Goal: Task Accomplishment & Management: Manage account settings

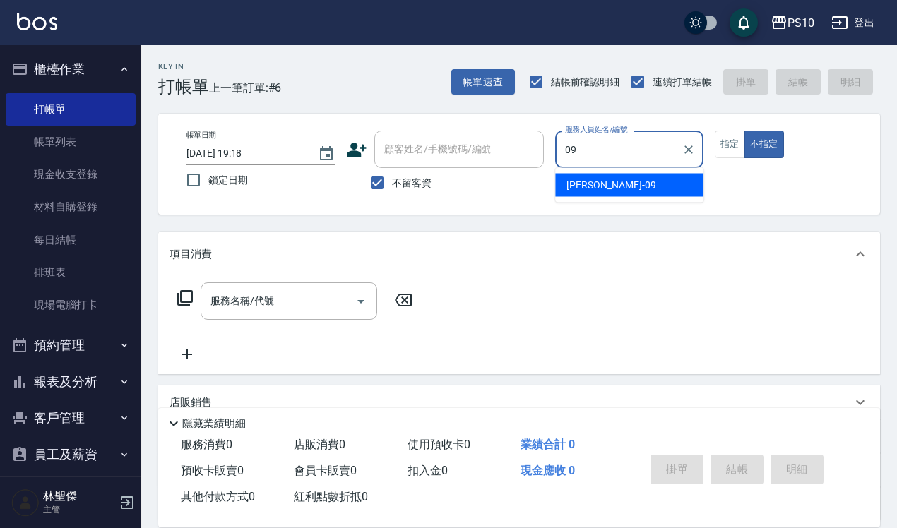
type input "[PERSON_NAME]-09"
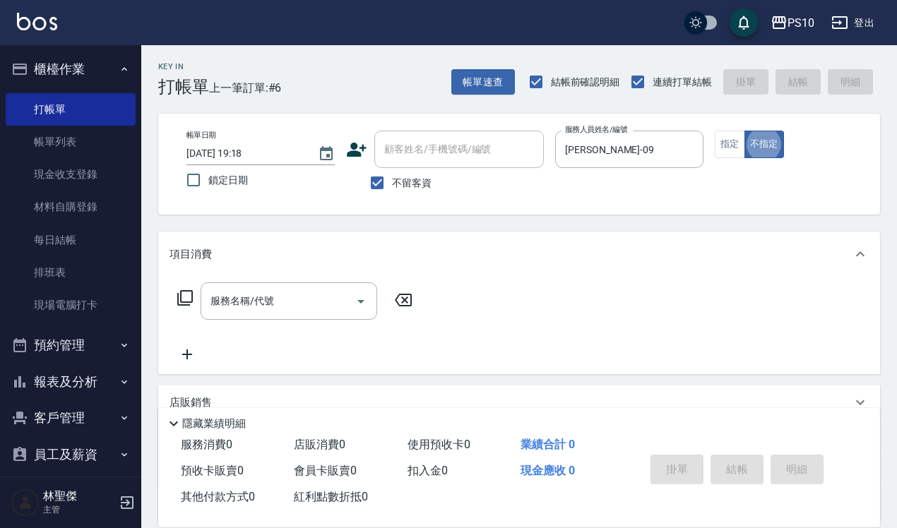
type button "false"
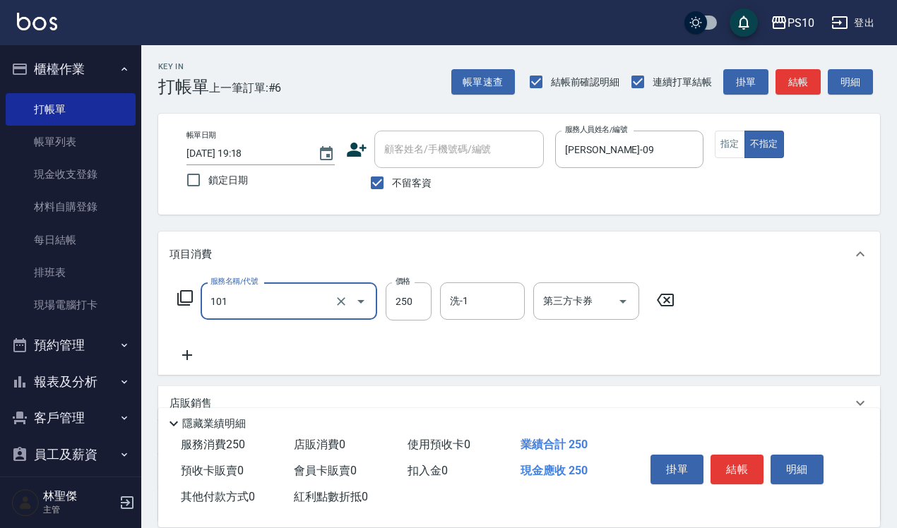
type input "洗髮(101)"
type input "280"
click at [738, 145] on button "指定" at bounding box center [730, 145] width 30 height 28
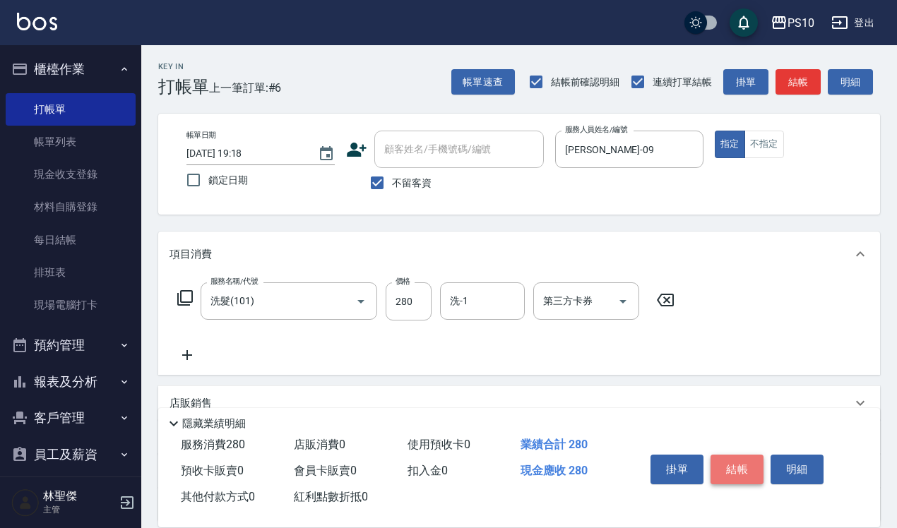
click at [739, 460] on button "結帳" at bounding box center [737, 470] width 53 height 30
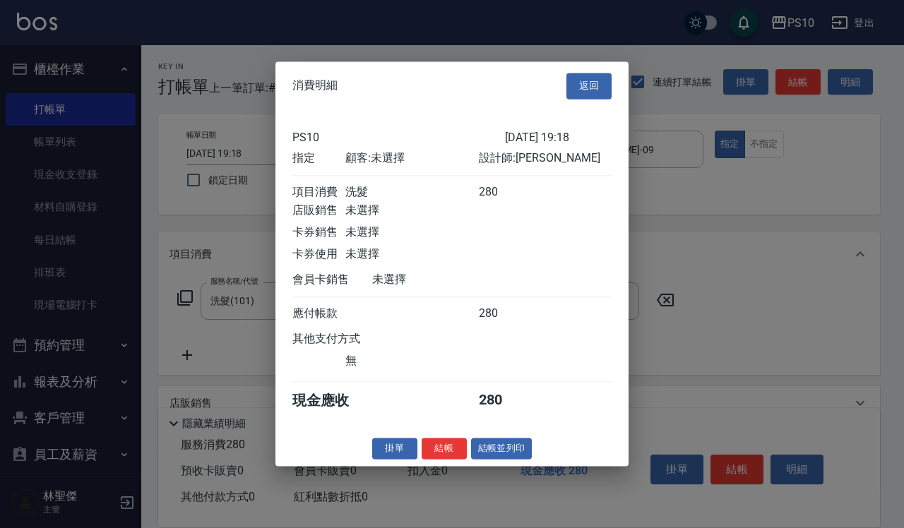
click at [445, 460] on div "掛單 結帳 結帳並列印" at bounding box center [452, 449] width 353 height 22
click at [442, 454] on button "結帳" at bounding box center [444, 449] width 45 height 22
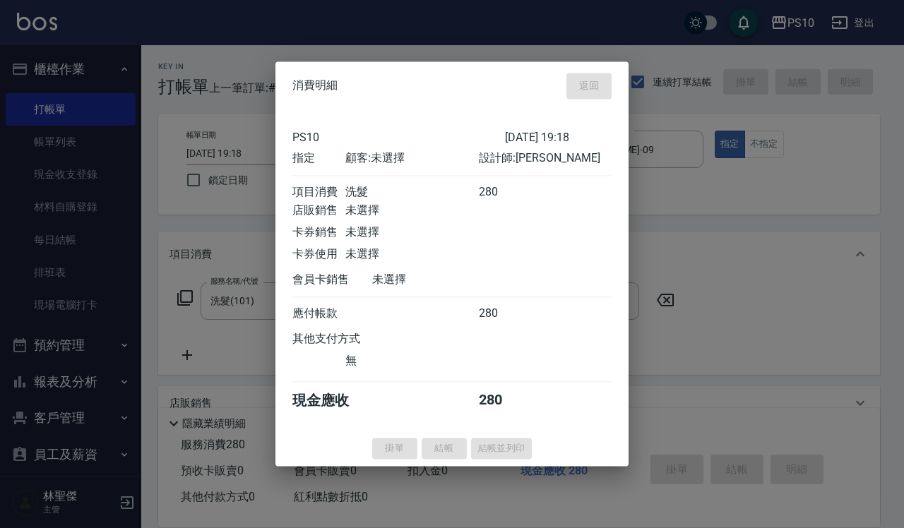
type input "[DATE] 20:46"
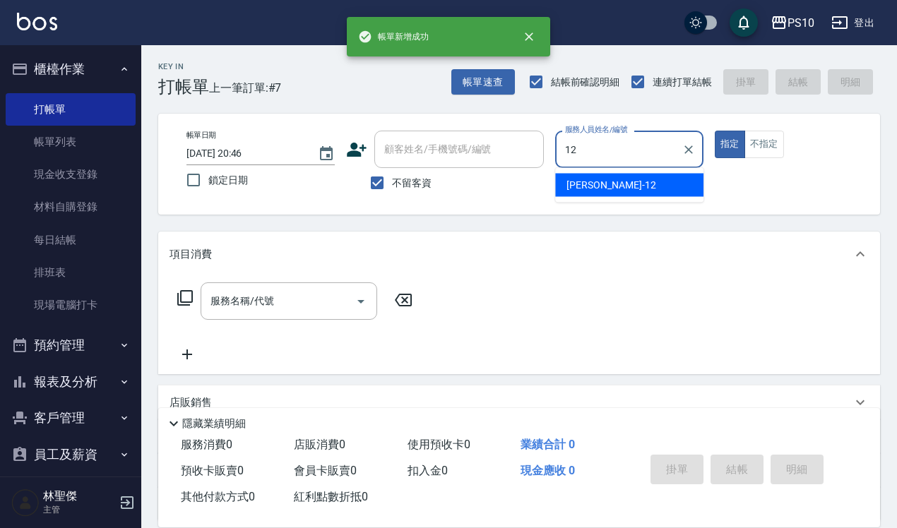
type input "[PERSON_NAME]-12"
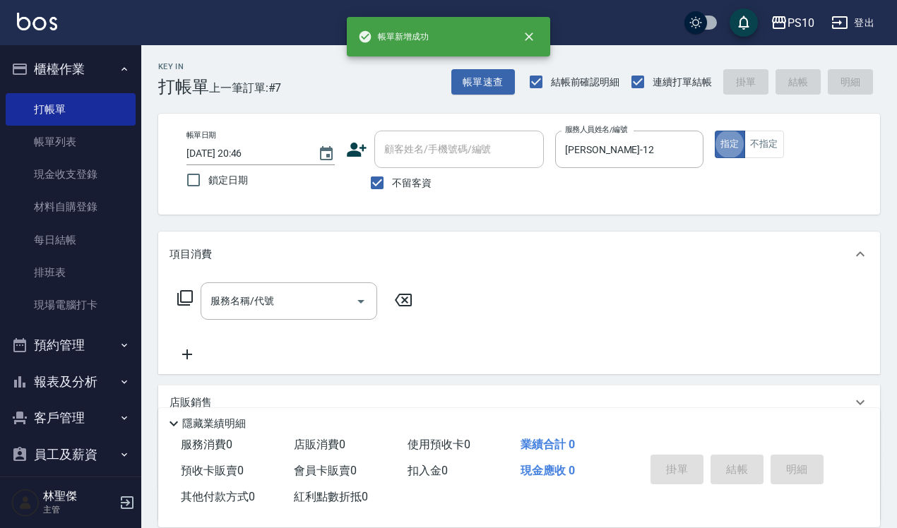
type button "true"
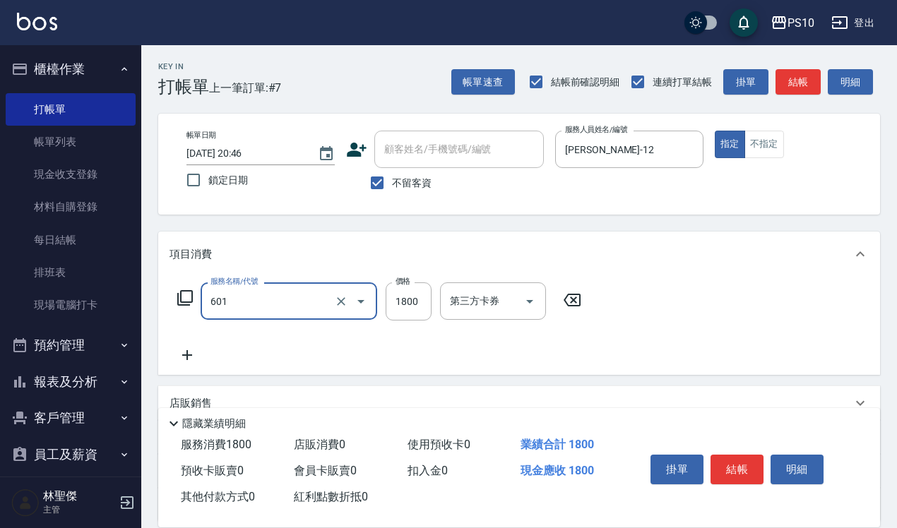
type input "醫學頭皮(601)"
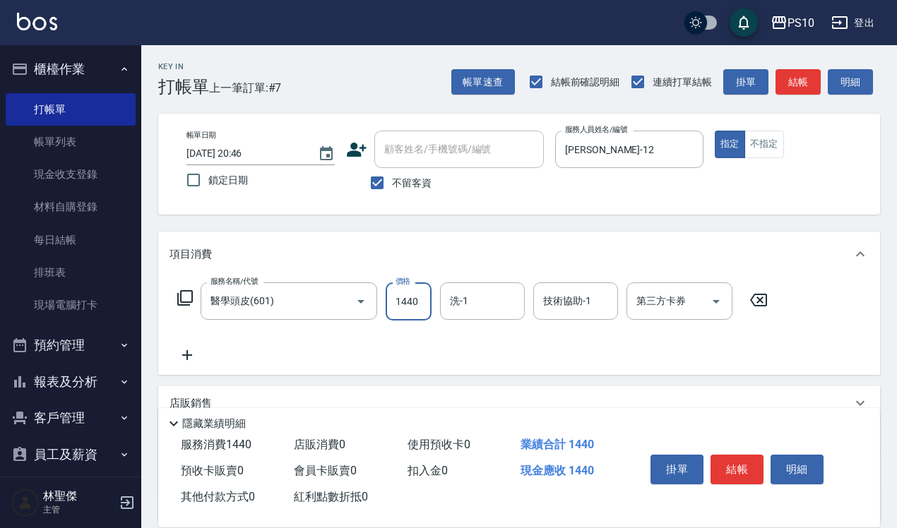
type input "1440"
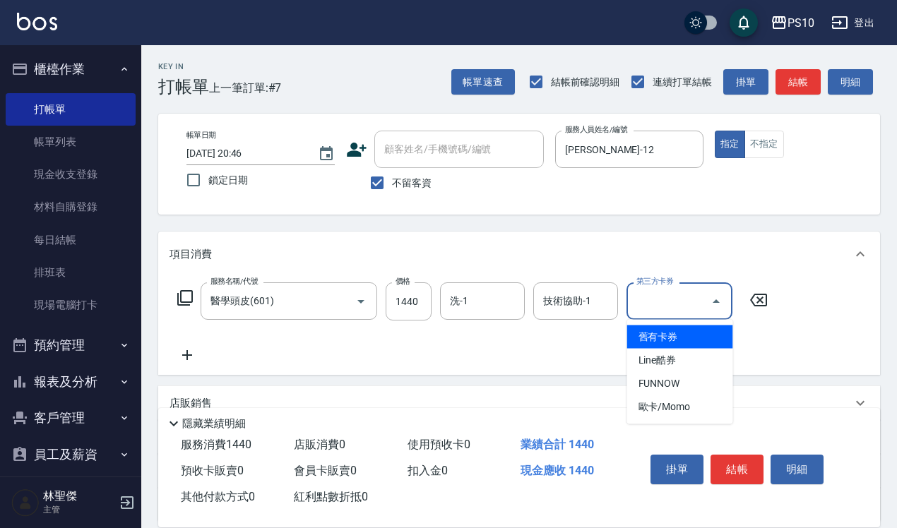
type input "舊有卡券"
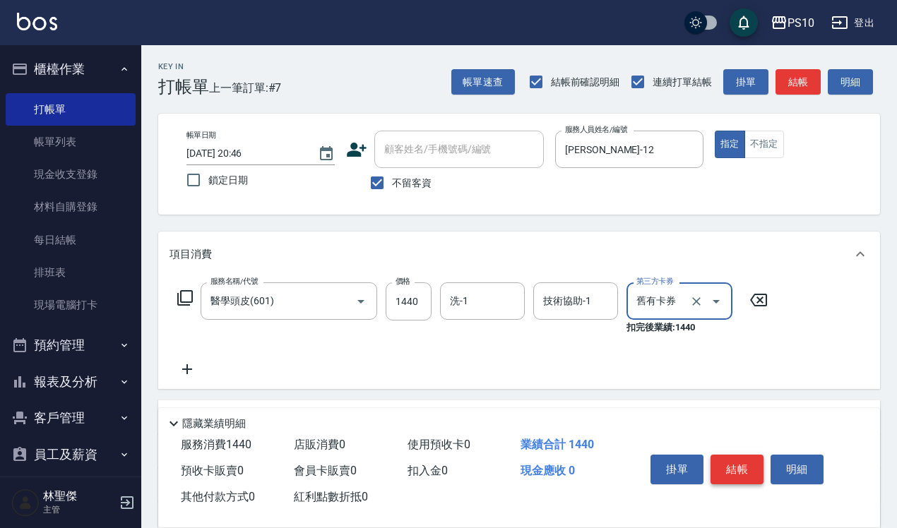
click at [735, 458] on button "結帳" at bounding box center [737, 470] width 53 height 30
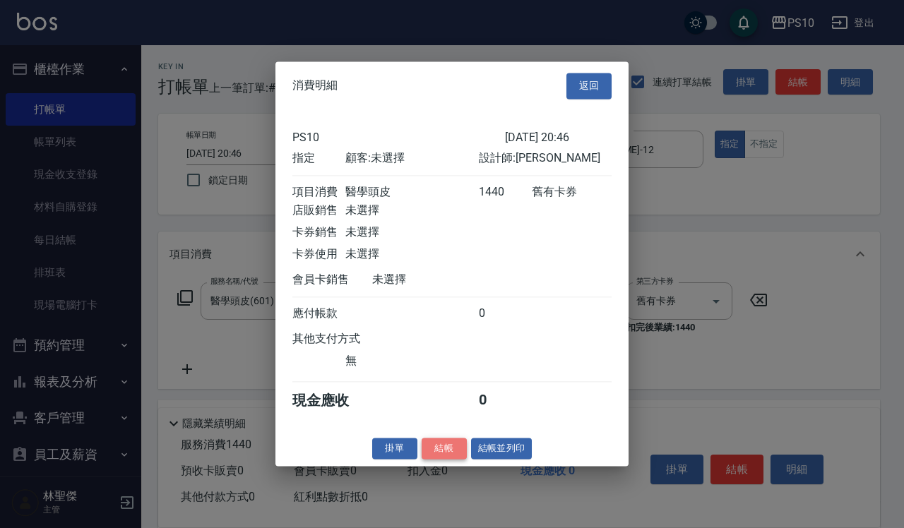
click at [453, 460] on button "結帳" at bounding box center [444, 449] width 45 height 22
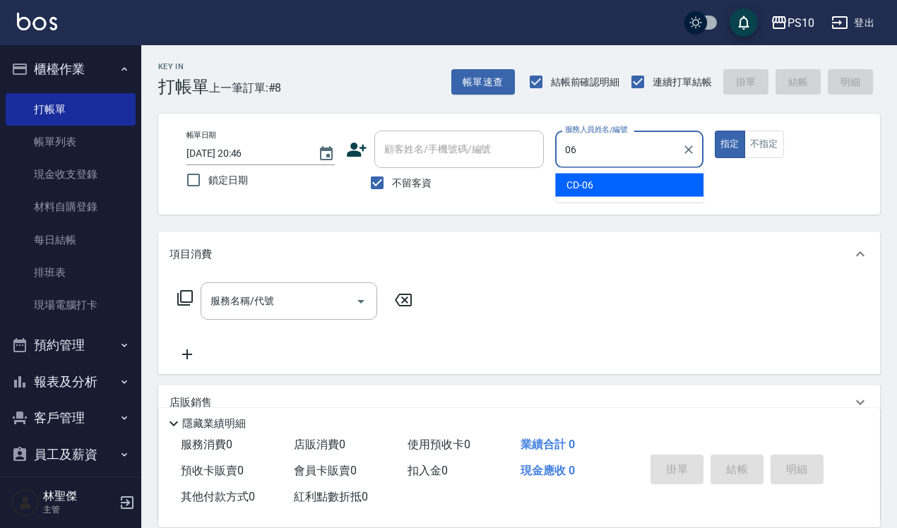
type input "CD-06"
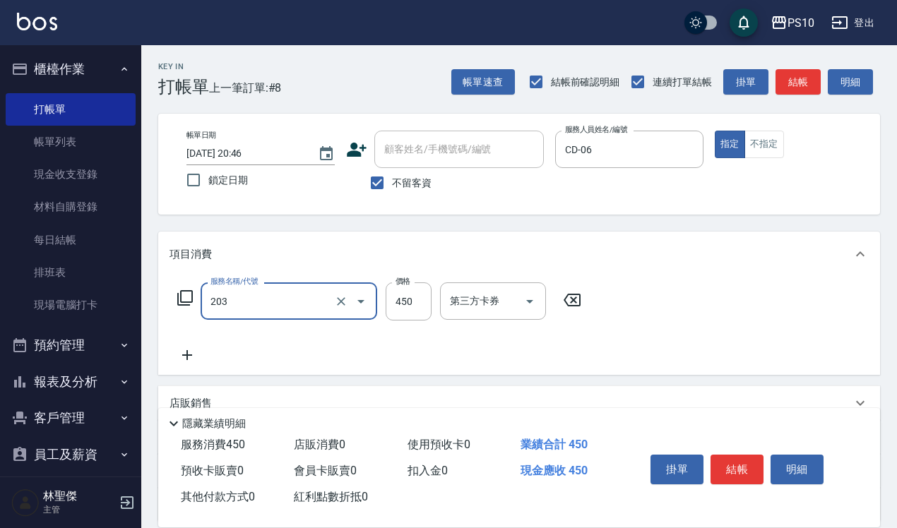
type input "剪+洗(203)"
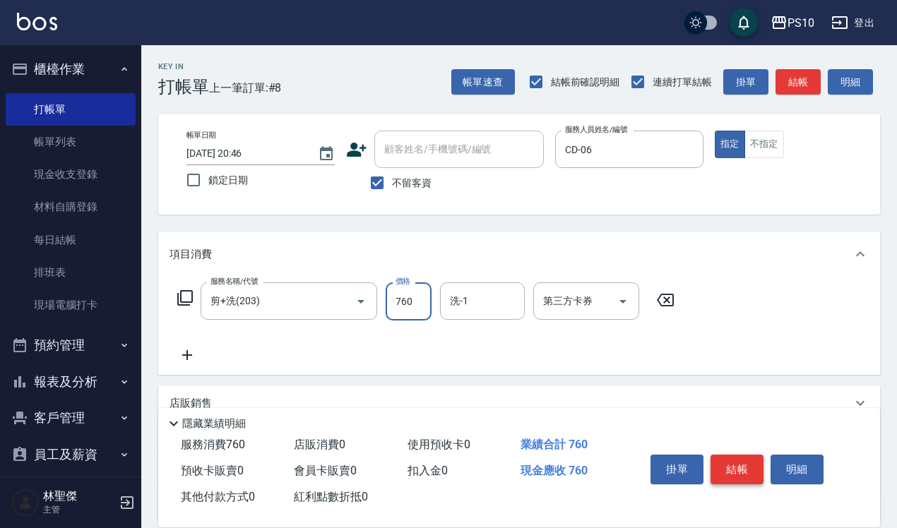
type input "760"
click at [740, 460] on button "結帳" at bounding box center [737, 470] width 53 height 30
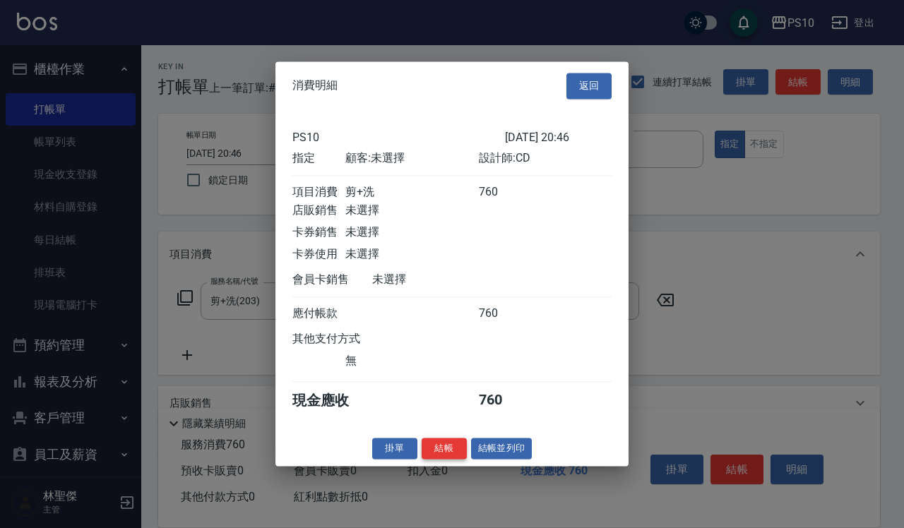
click at [444, 459] on button "結帳" at bounding box center [444, 449] width 45 height 22
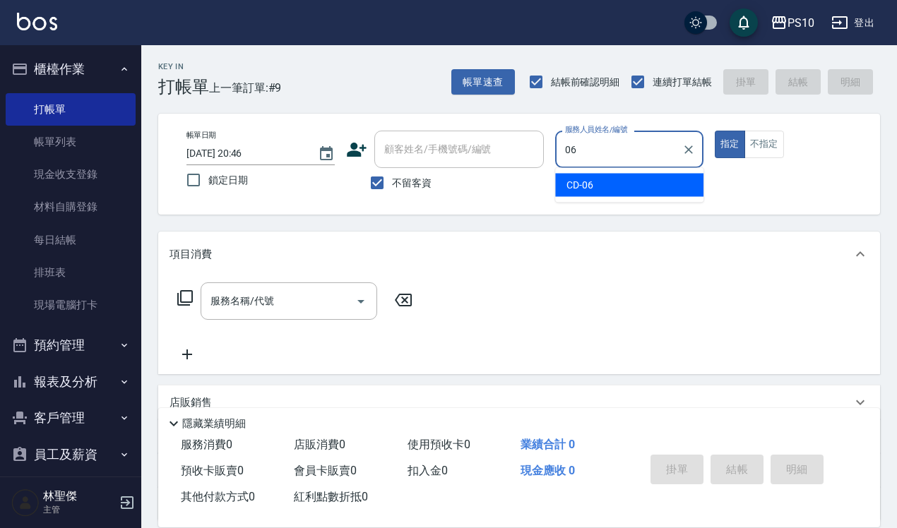
type input "CD-06"
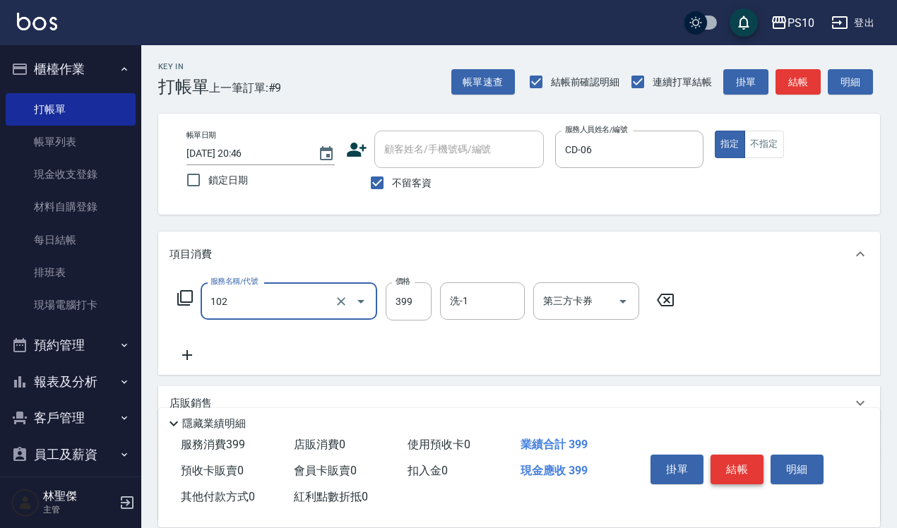
type input "SPA洗髮399(102)"
click at [728, 475] on button "結帳" at bounding box center [737, 470] width 53 height 30
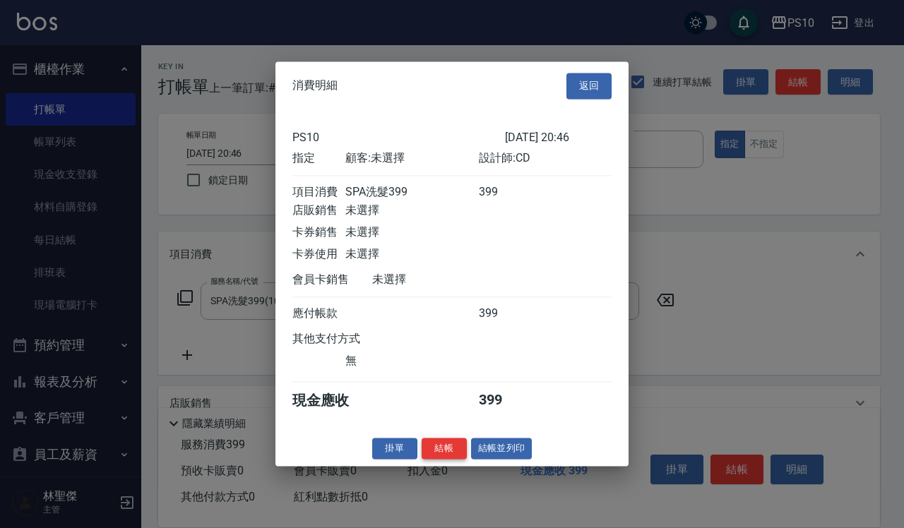
click at [449, 460] on button "結帳" at bounding box center [444, 449] width 45 height 22
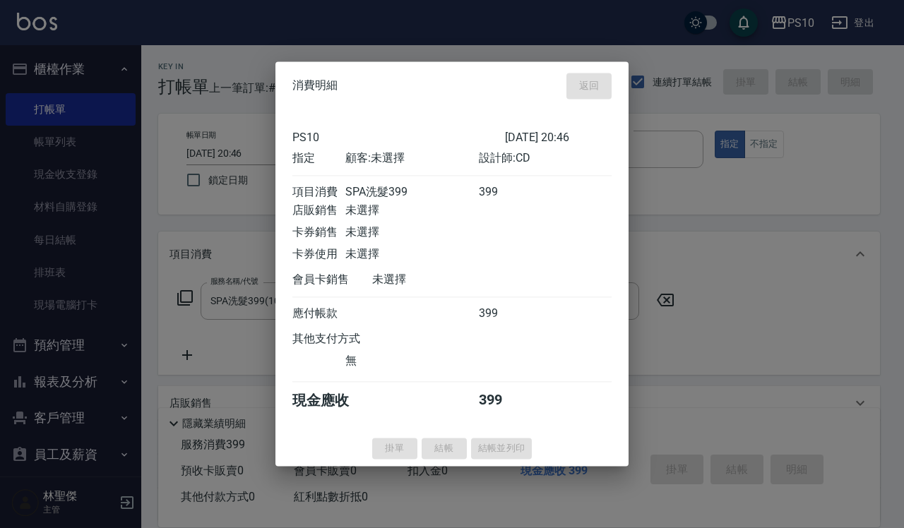
type input "[DATE] 20:47"
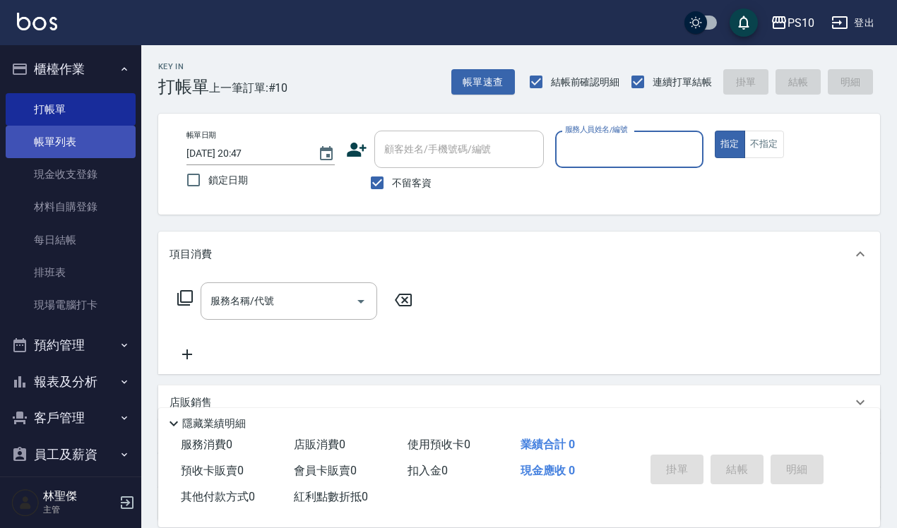
click at [114, 146] on link "帳單列表" at bounding box center [71, 142] width 130 height 32
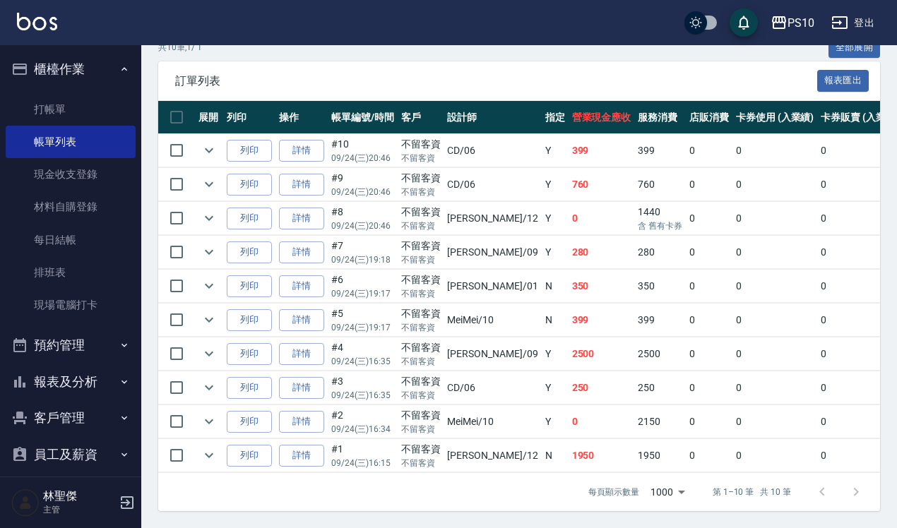
scroll to position [351, 0]
click at [61, 124] on link "打帳單" at bounding box center [71, 109] width 130 height 32
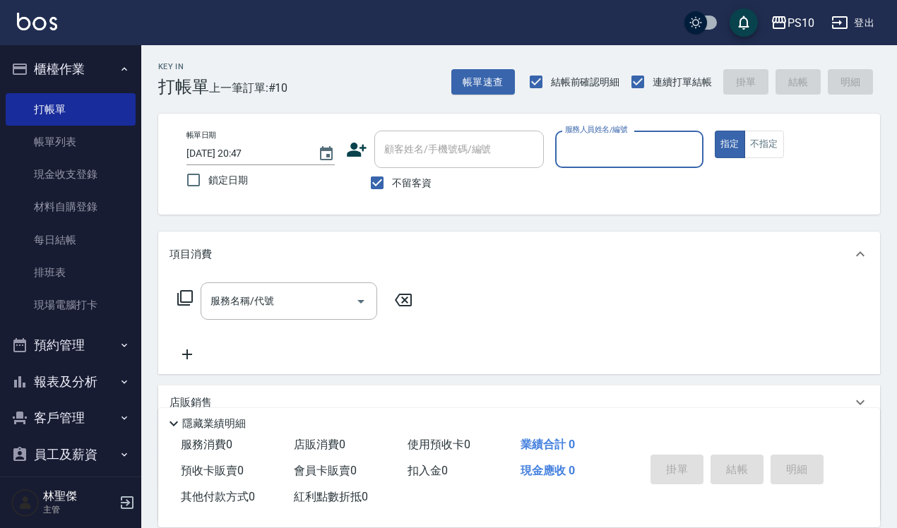
click at [595, 166] on div "服務人員姓名/編號" at bounding box center [629, 149] width 148 height 37
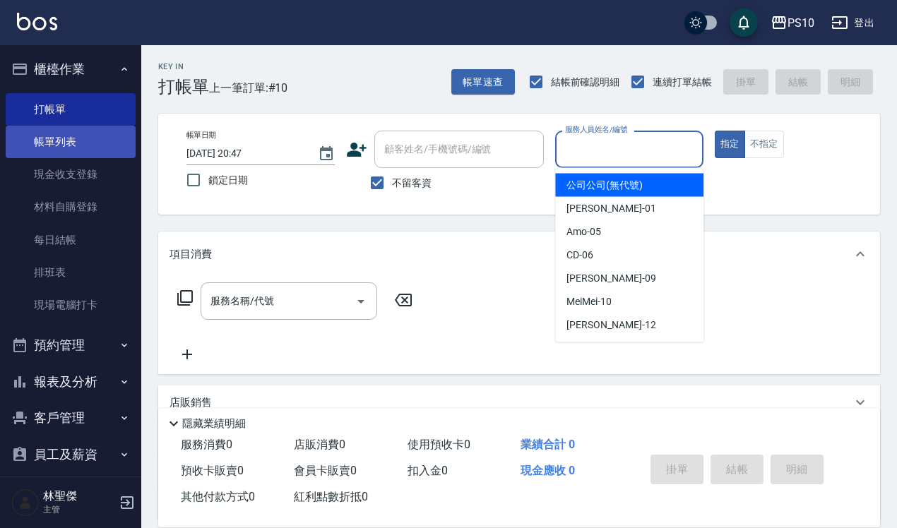
click at [79, 127] on link "帳單列表" at bounding box center [71, 142] width 130 height 32
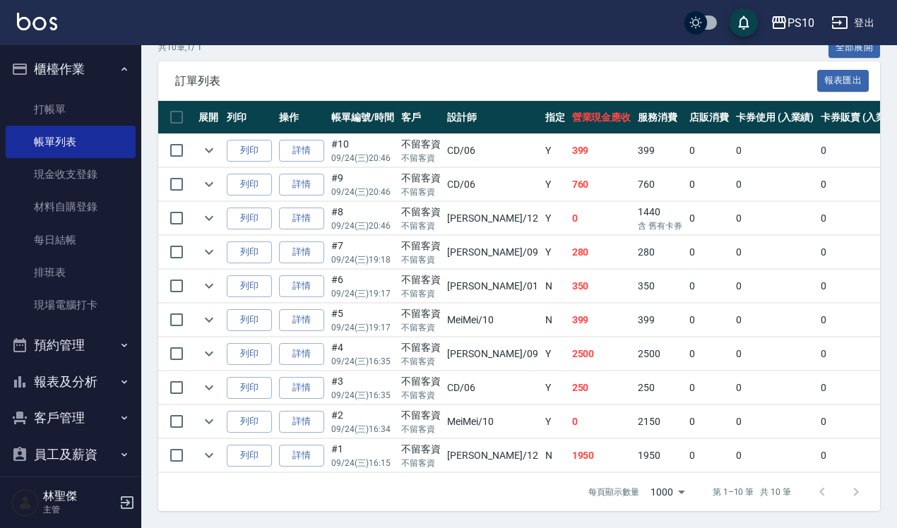
scroll to position [351, 0]
click at [309, 377] on link "詳情" at bounding box center [301, 388] width 45 height 22
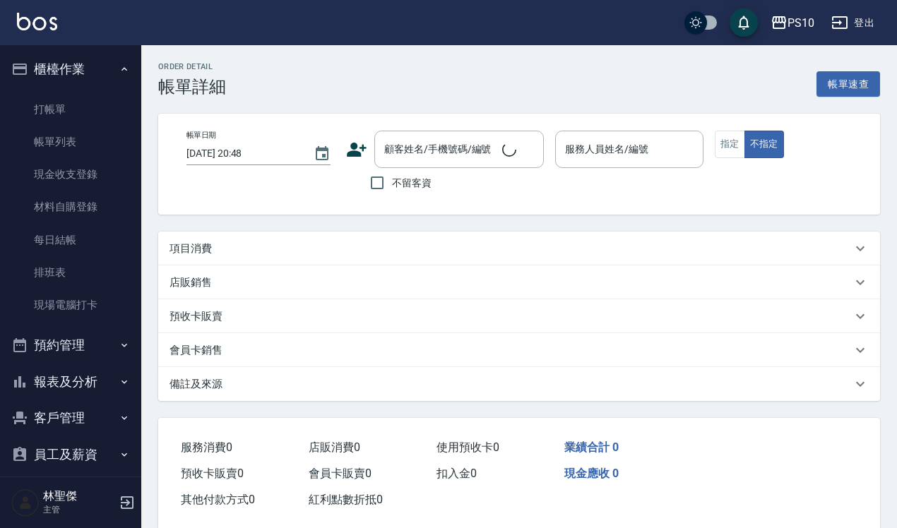
type input "[DATE] 16:35"
checkbox input "true"
type input "CD-06"
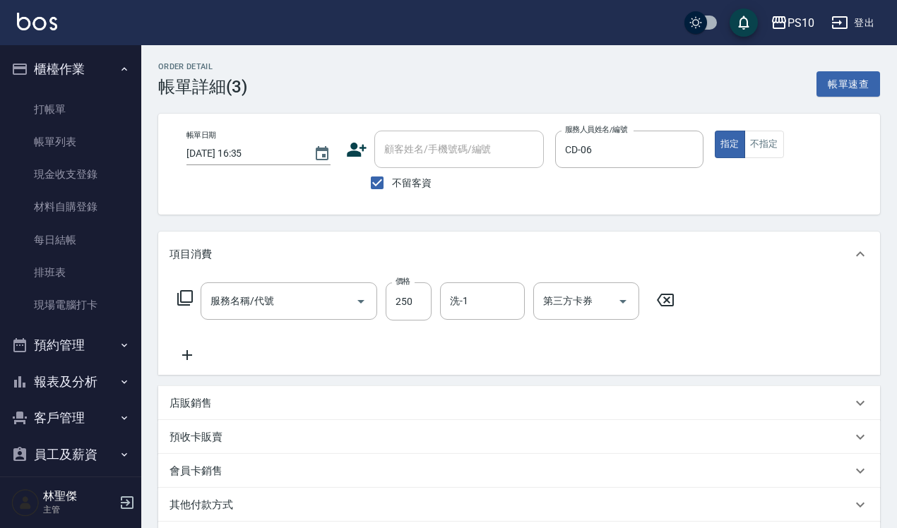
scroll to position [179, 0]
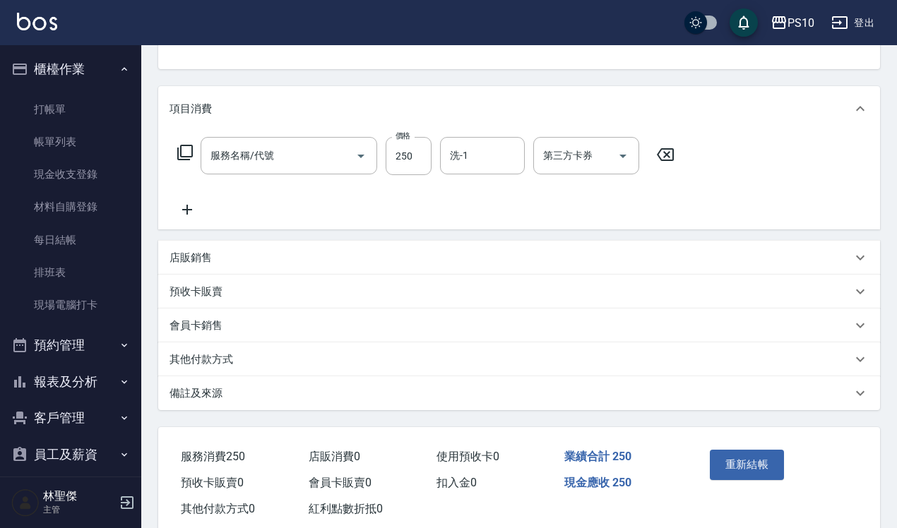
type input "洗髮(101)"
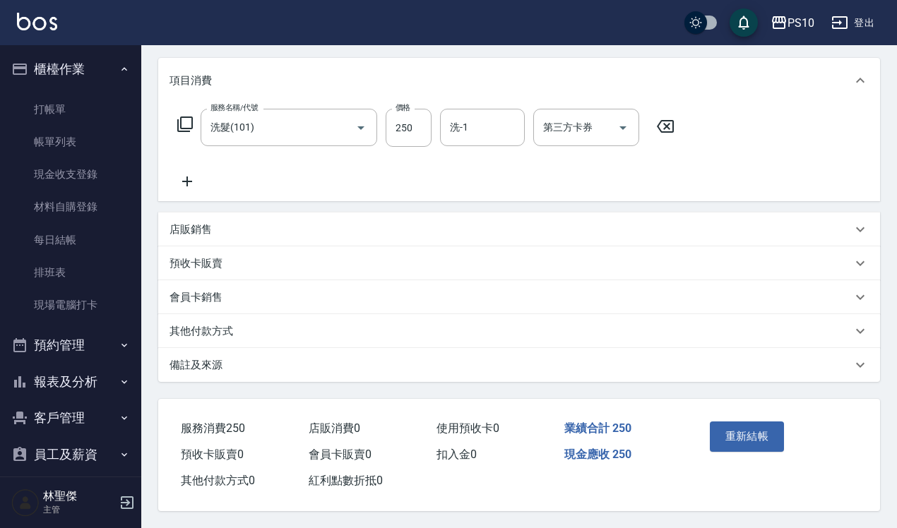
click at [242, 317] on div "其他付款方式" at bounding box center [519, 331] width 722 height 34
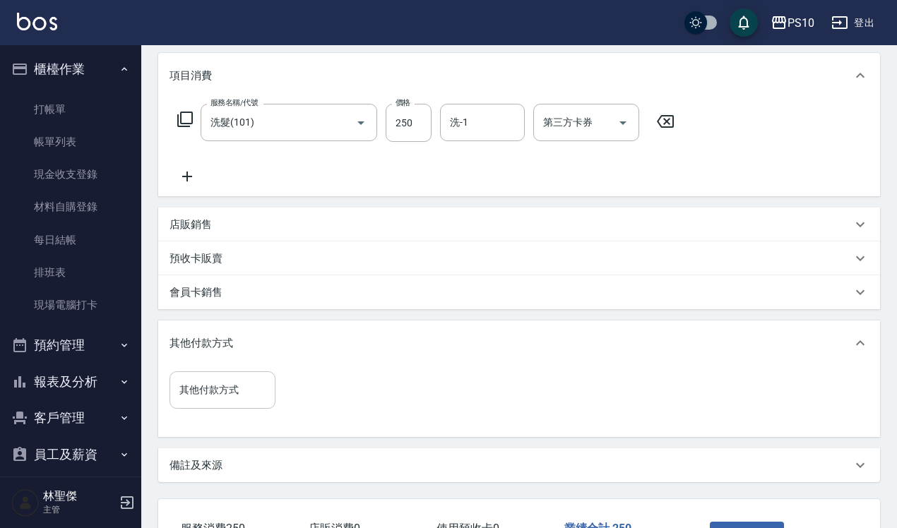
click at [242, 386] on input "其他付款方式" at bounding box center [222, 390] width 93 height 25
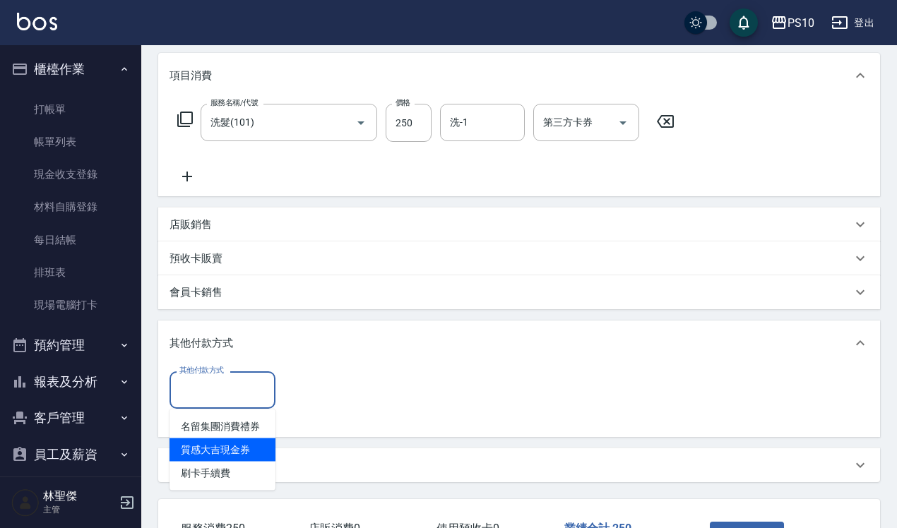
click at [232, 460] on span "質感大吉現金券" at bounding box center [223, 450] width 106 height 23
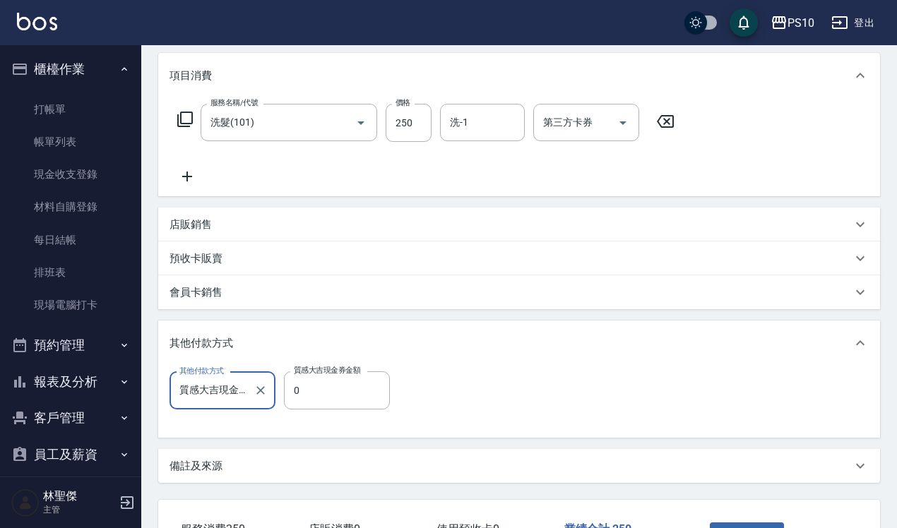
click at [240, 389] on input "質感大吉現金券" at bounding box center [212, 391] width 72 height 25
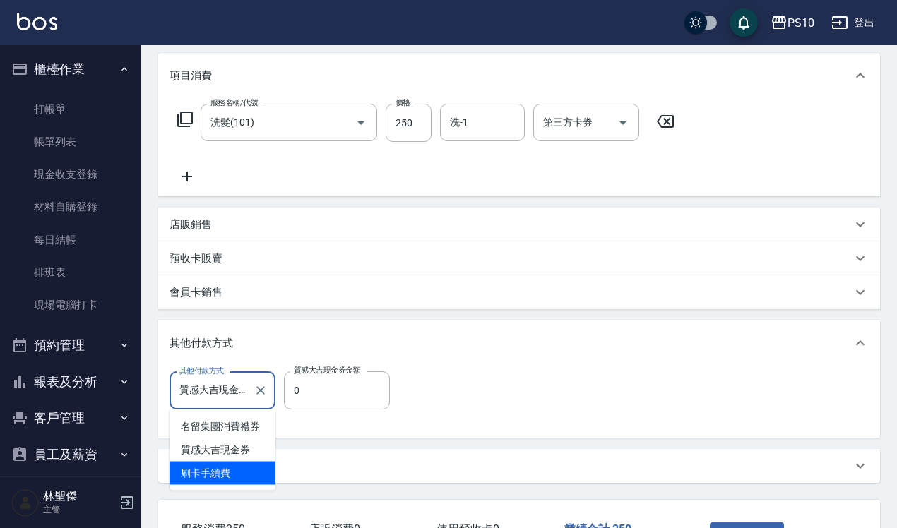
click at [227, 463] on span "刷卡手續費" at bounding box center [223, 473] width 106 height 23
type input "刷卡手續費"
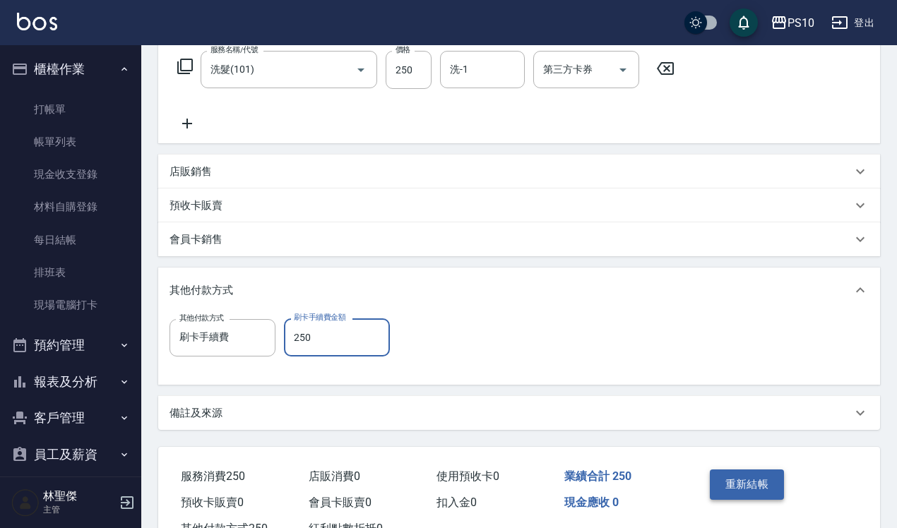
scroll to position [285, 0]
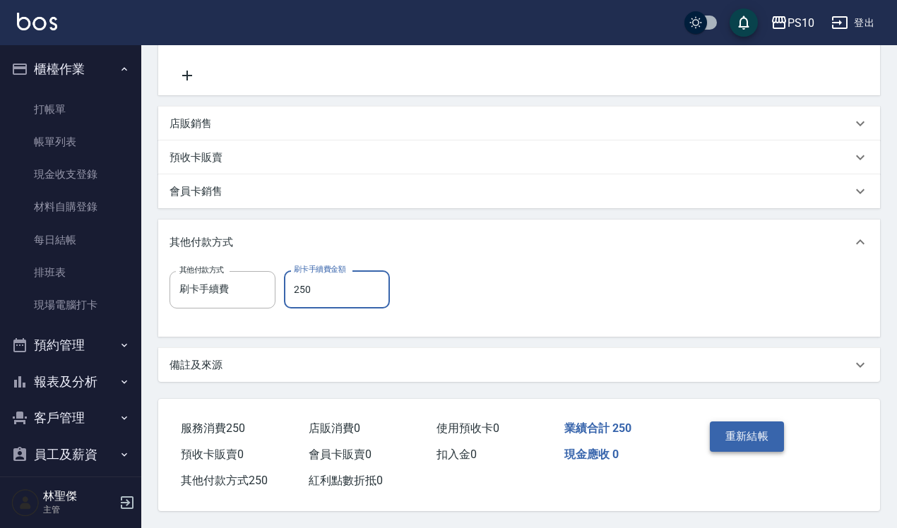
type input "250"
click at [750, 439] on button "重新結帳" at bounding box center [747, 437] width 75 height 30
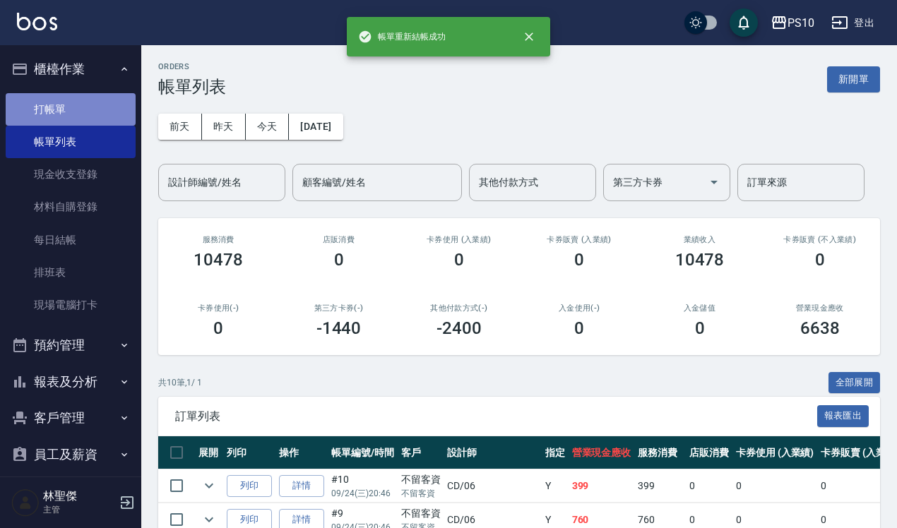
click at [85, 104] on link "打帳單" at bounding box center [71, 109] width 130 height 32
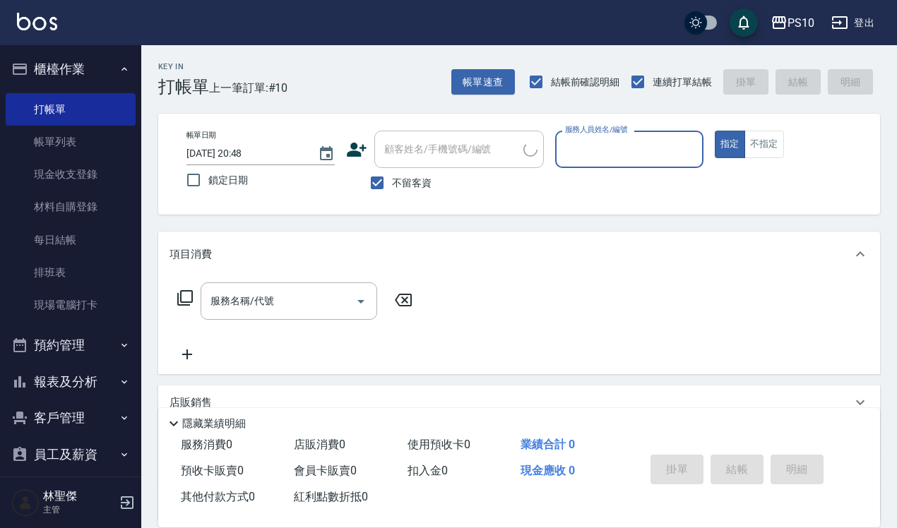
click at [615, 150] on input "服務人員姓名/編號" at bounding box center [630, 149] width 136 height 25
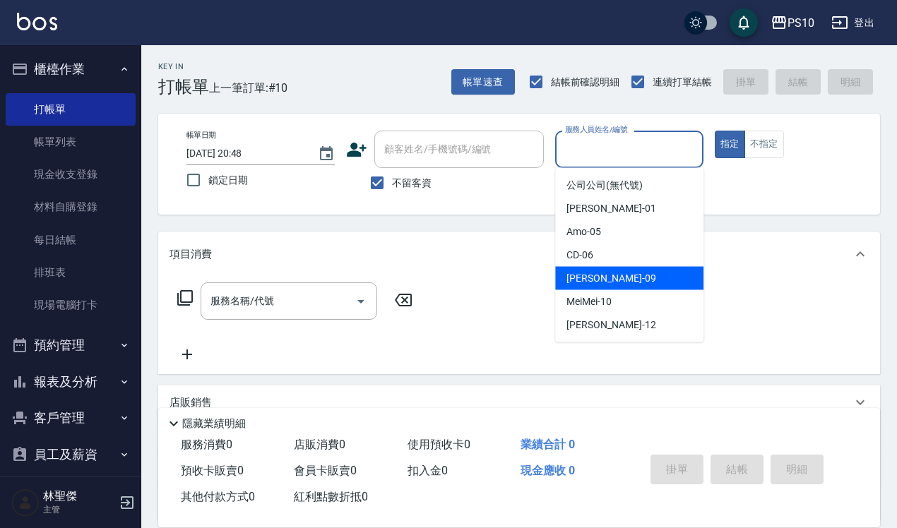
click at [608, 261] on div "CD -06" at bounding box center [629, 255] width 148 height 23
type input "CD-06"
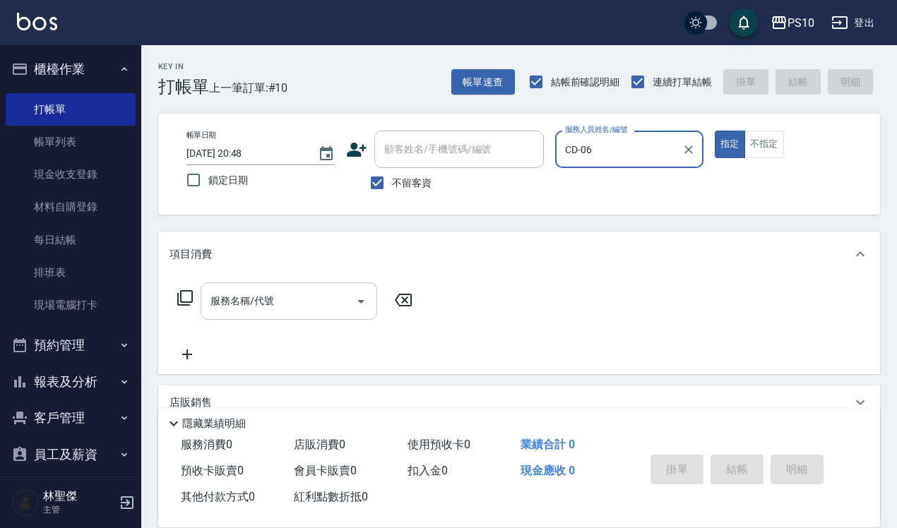
click at [247, 301] on input "服務名稱/代號" at bounding box center [278, 301] width 143 height 25
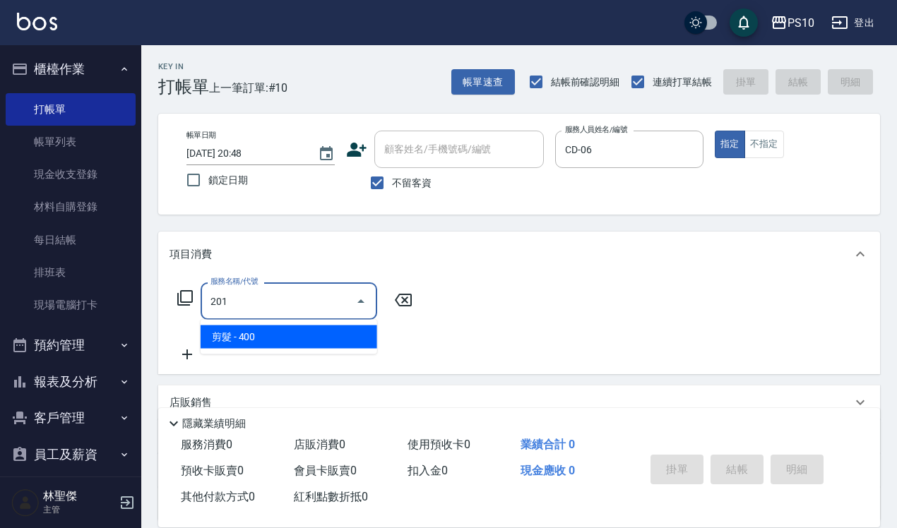
drag, startPoint x: 198, startPoint y: 297, endPoint x: 179, endPoint y: 302, distance: 19.7
click at [179, 302] on div "服務名稱/代號 201 服務名稱/代號" at bounding box center [296, 301] width 252 height 37
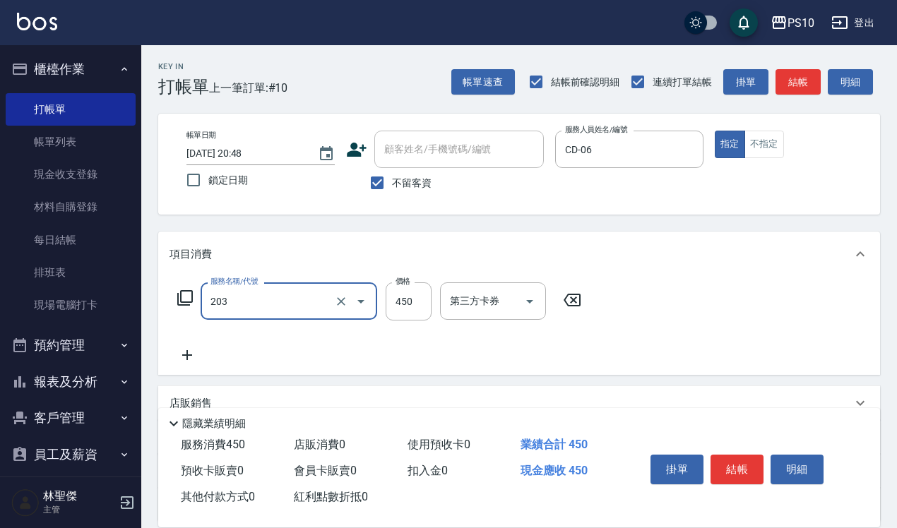
type input "剪+洗(203)"
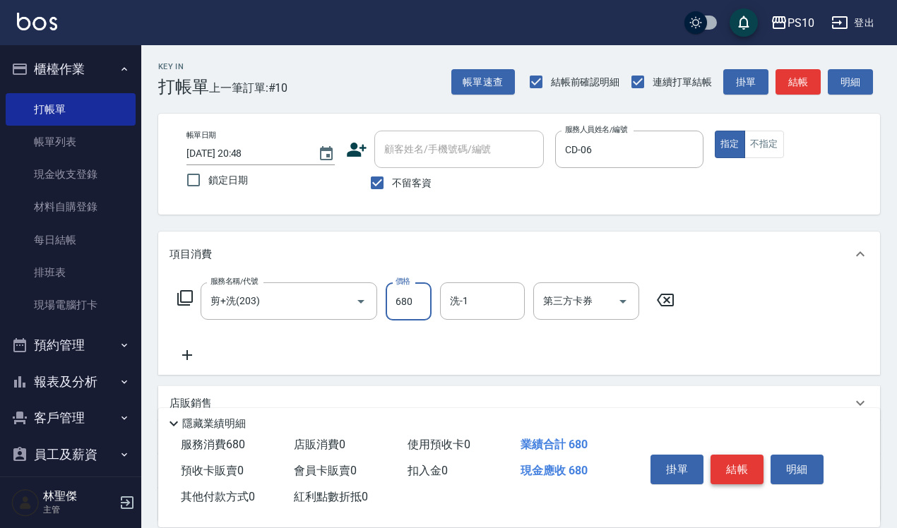
type input "680"
click at [750, 458] on button "結帳" at bounding box center [737, 470] width 53 height 30
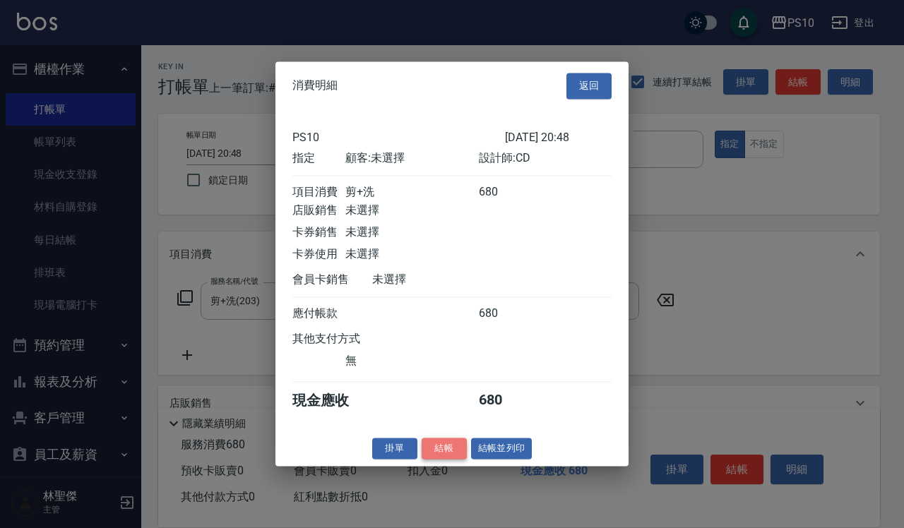
click at [456, 451] on button "結帳" at bounding box center [444, 449] width 45 height 22
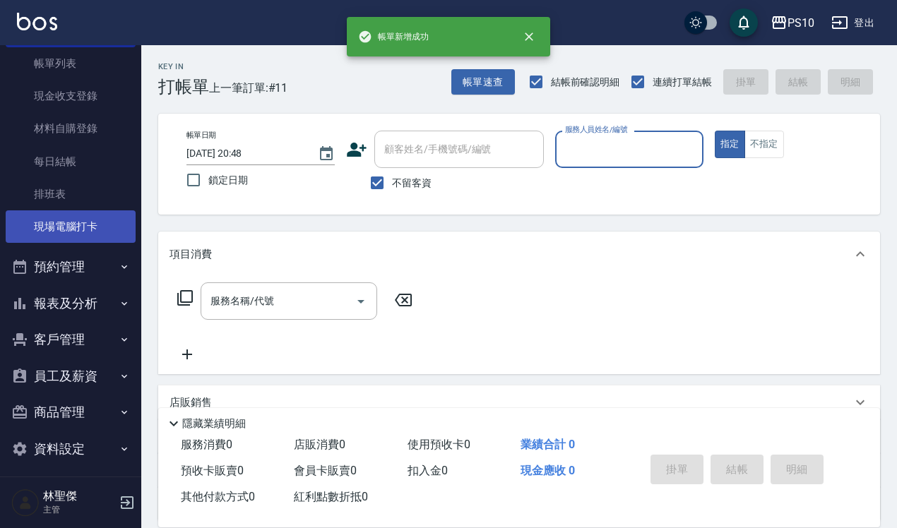
scroll to position [85, 0]
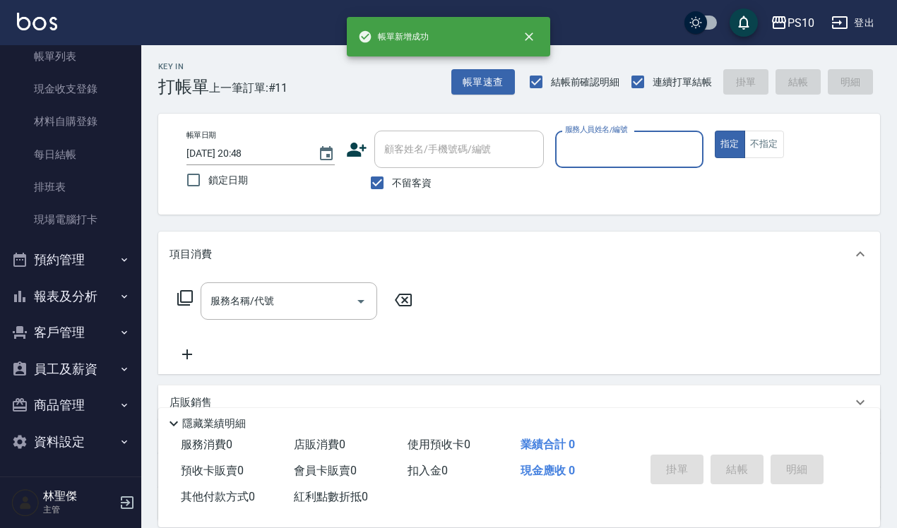
click at [89, 285] on button "報表及分析" at bounding box center [71, 296] width 130 height 37
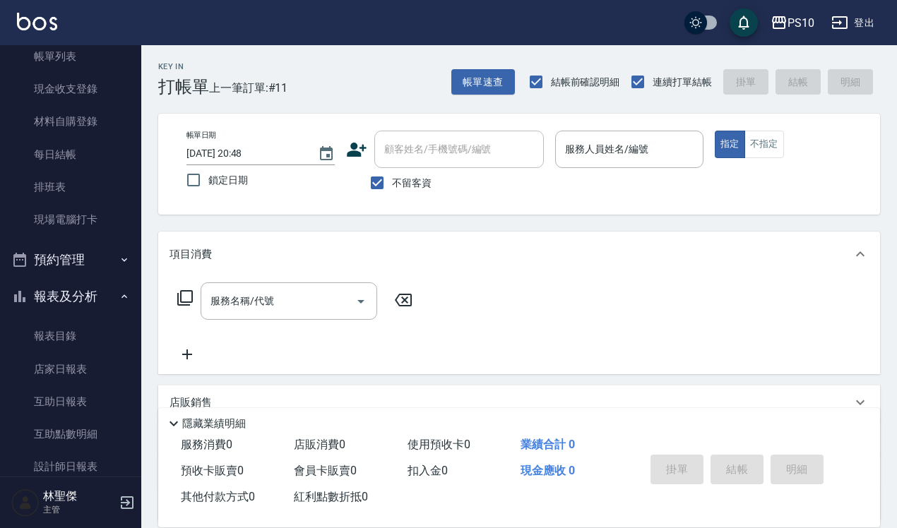
scroll to position [318, 0]
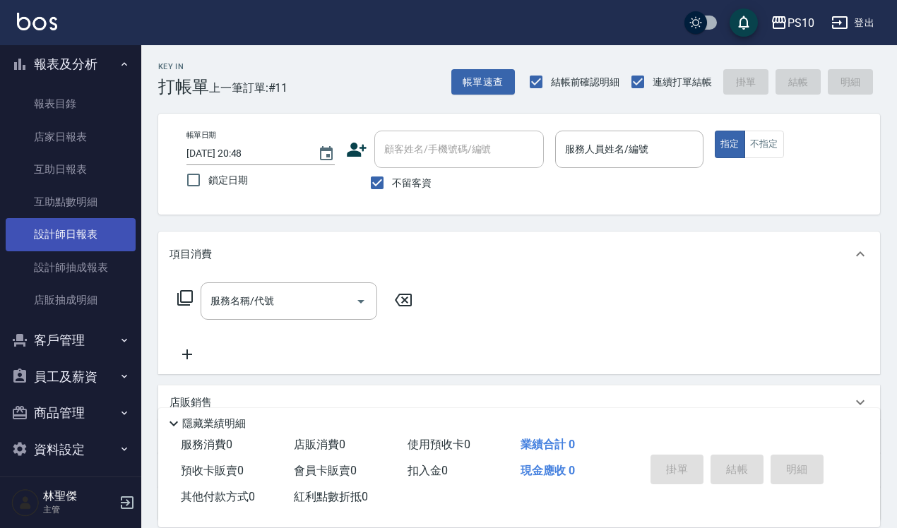
click at [92, 231] on link "設計師日報表" at bounding box center [71, 234] width 130 height 32
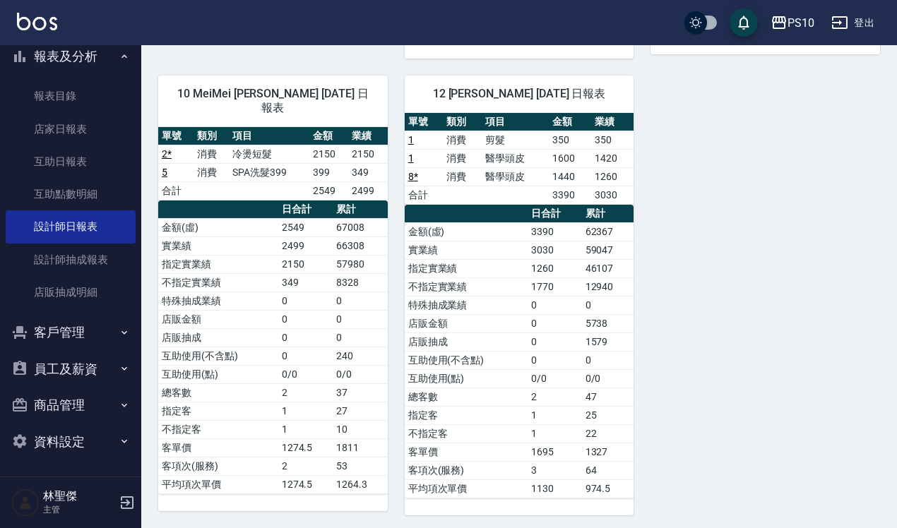
scroll to position [567, 0]
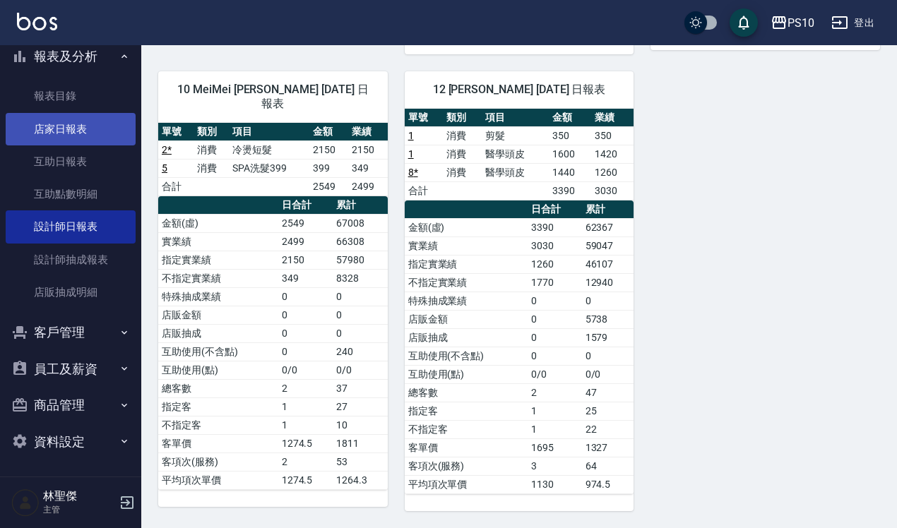
click at [48, 131] on link "店家日報表" at bounding box center [71, 129] width 130 height 32
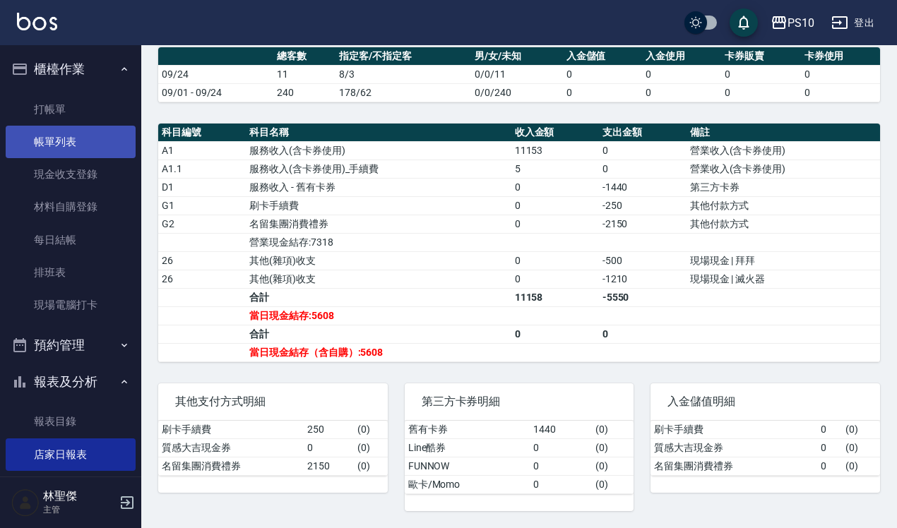
click at [82, 142] on link "帳單列表" at bounding box center [71, 142] width 130 height 32
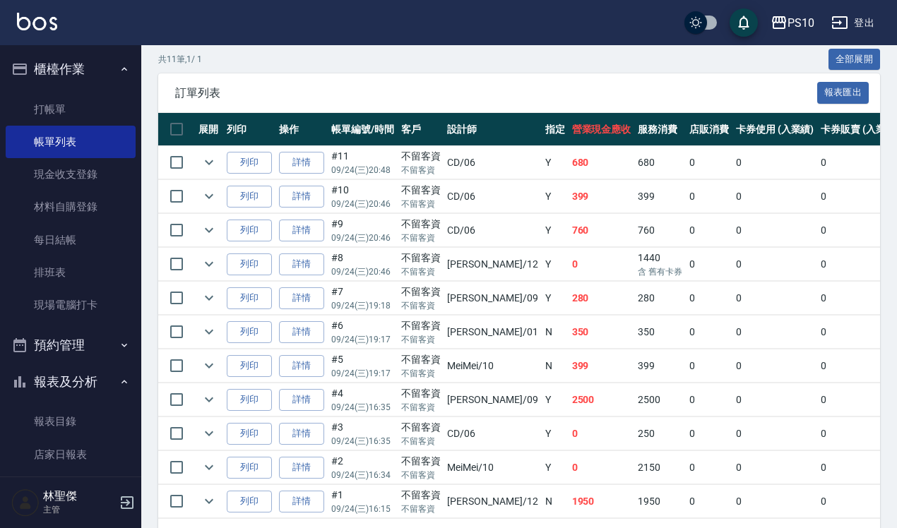
scroll to position [353, 0]
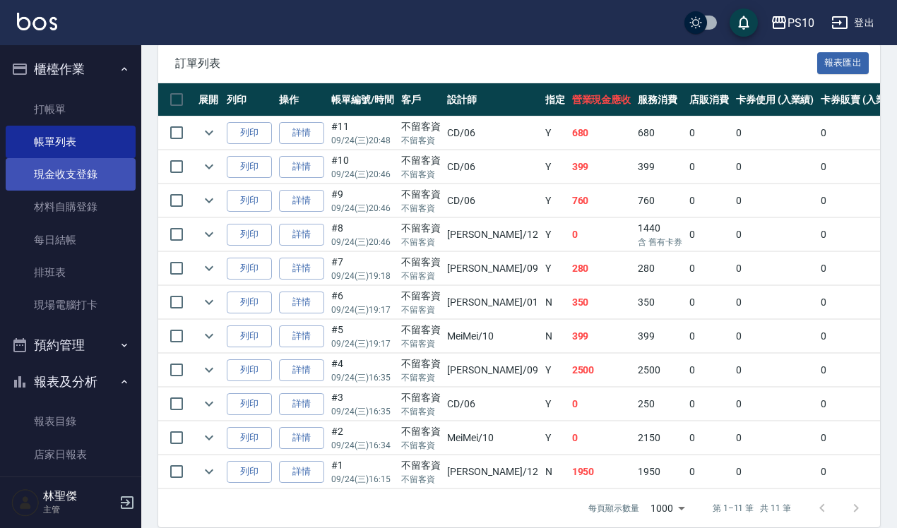
click at [107, 165] on link "現金收支登錄" at bounding box center [71, 174] width 130 height 32
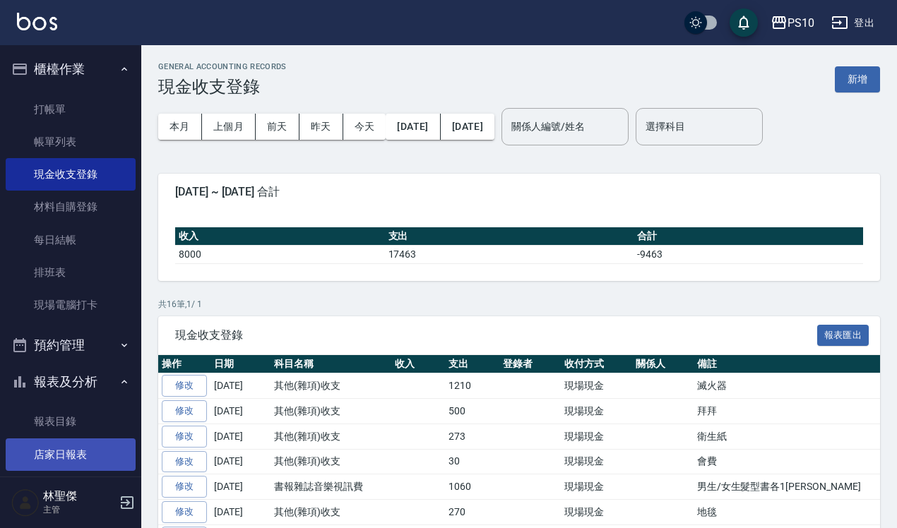
click at [83, 442] on link "店家日報表" at bounding box center [71, 455] width 130 height 32
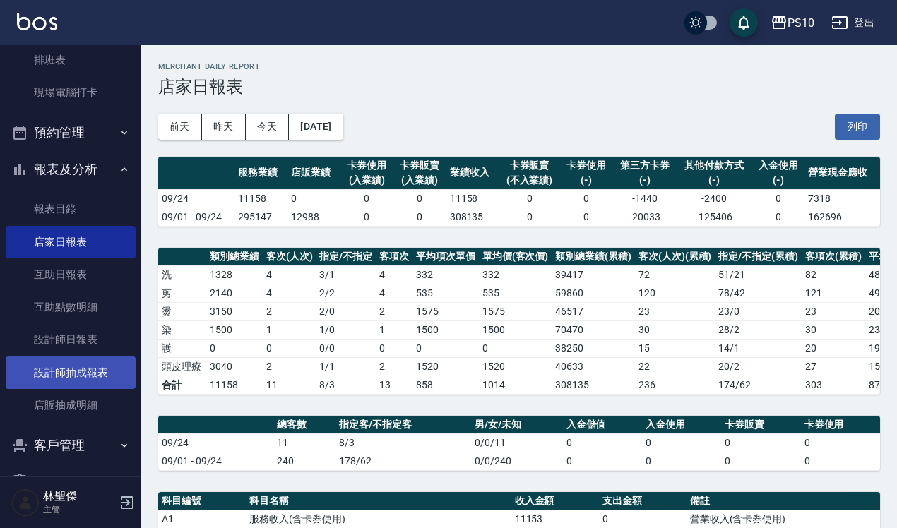
scroll to position [326, 0]
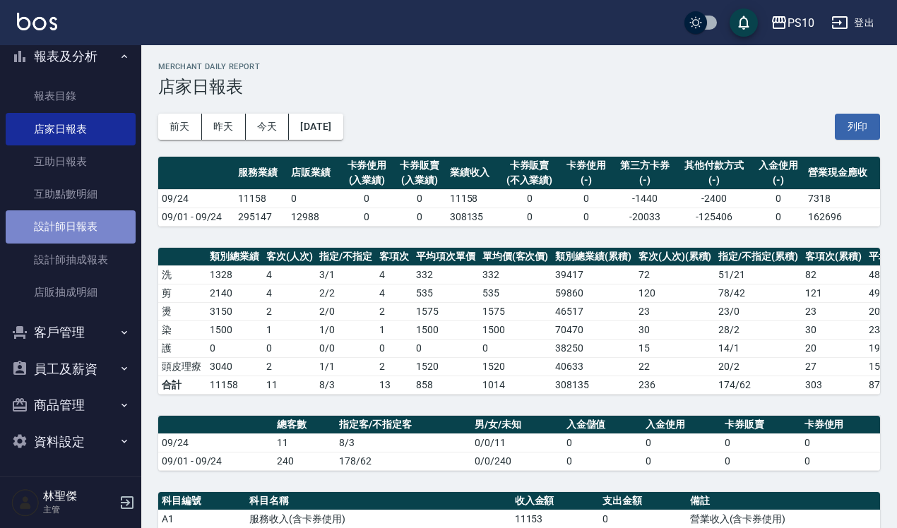
click at [101, 225] on link "設計師日報表" at bounding box center [71, 227] width 130 height 32
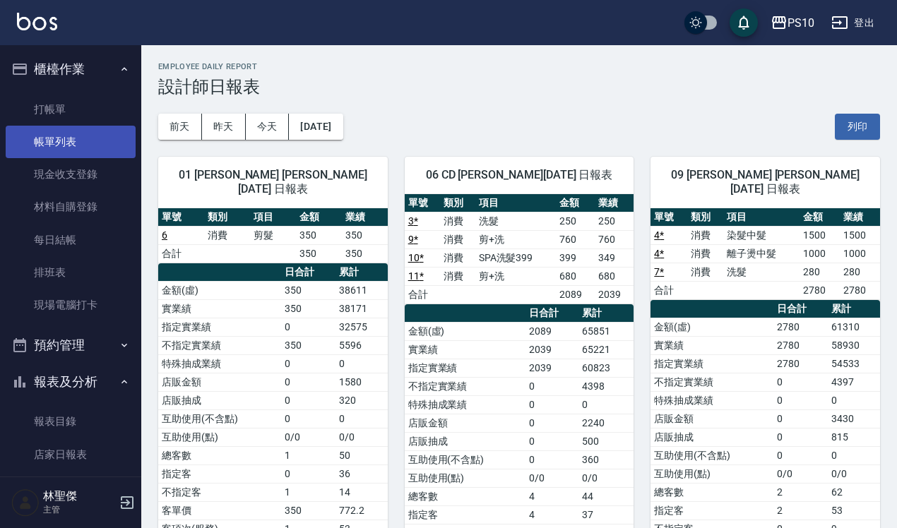
click at [93, 139] on link "帳單列表" at bounding box center [71, 142] width 130 height 32
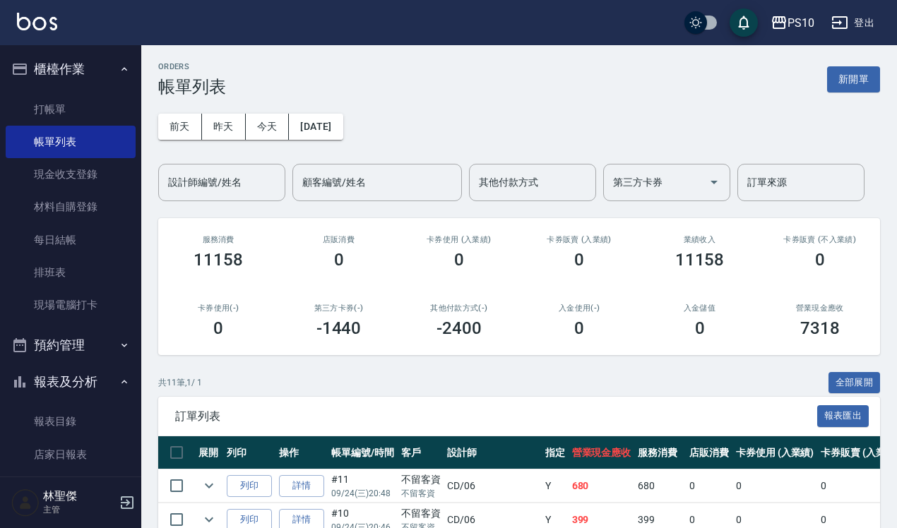
scroll to position [386, 0]
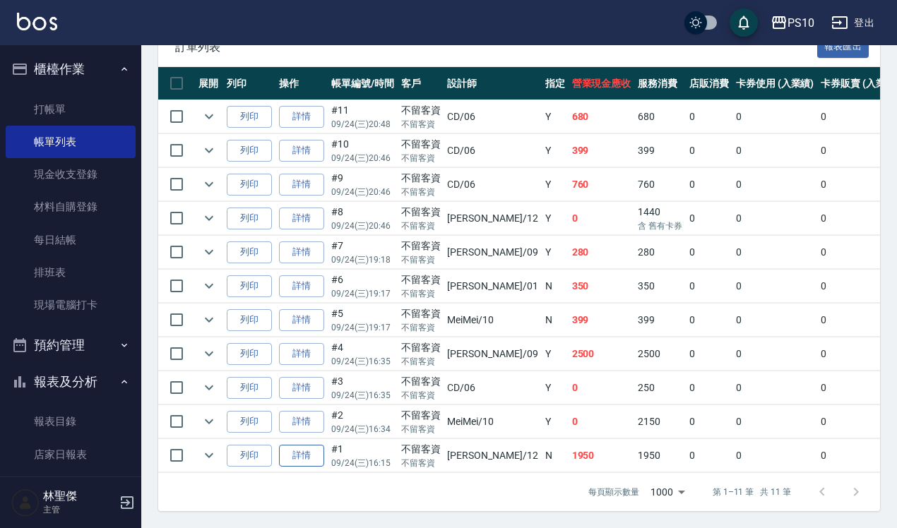
click at [305, 445] on link "詳情" at bounding box center [301, 456] width 45 height 22
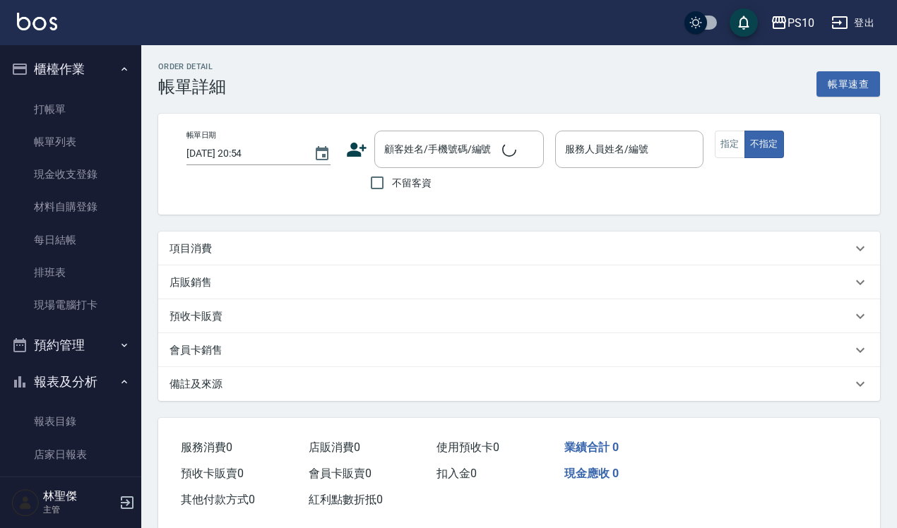
type input "[DATE] 16:15"
checkbox input "true"
type input "[PERSON_NAME]-12"
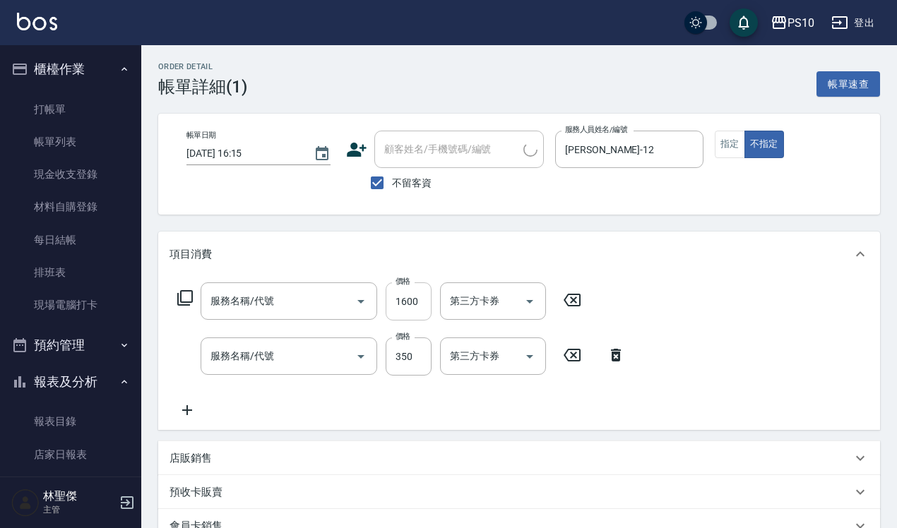
type input "醫學頭皮(601)"
type input "剪髮(201)"
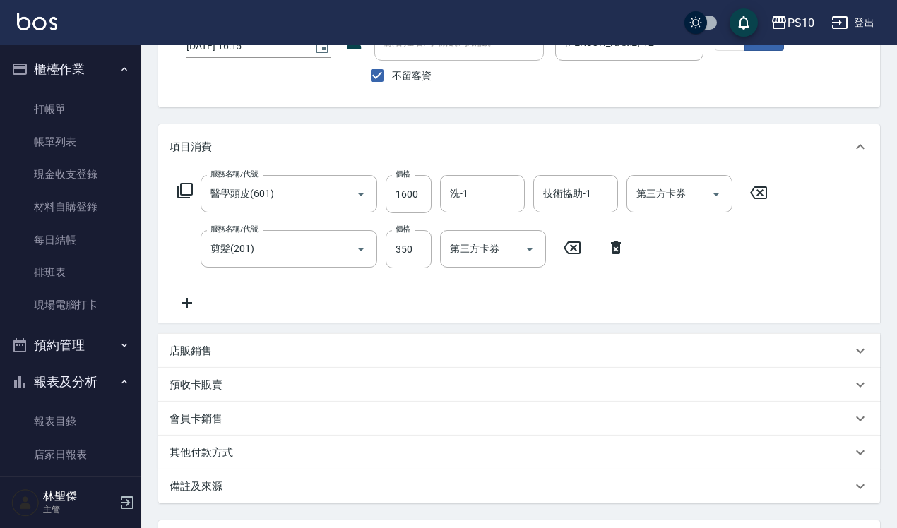
scroll to position [234, 0]
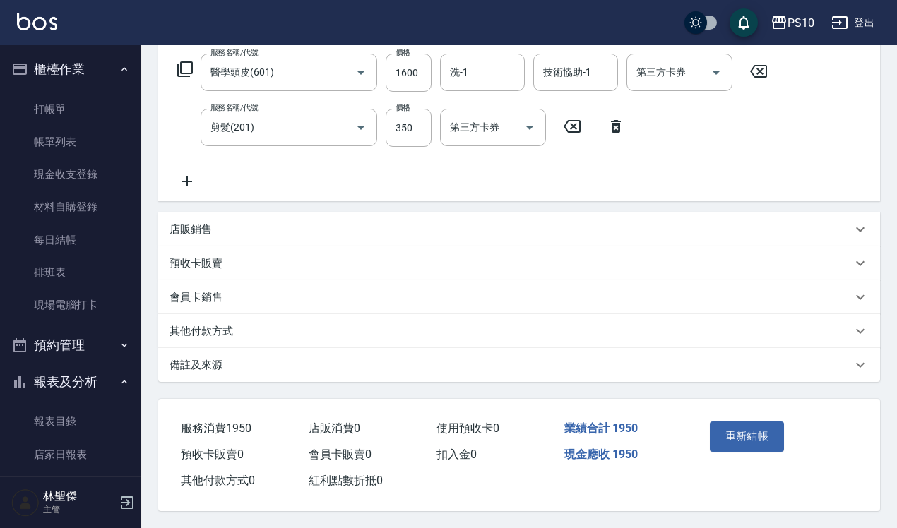
click at [272, 317] on div "其他付款方式" at bounding box center [519, 331] width 722 height 34
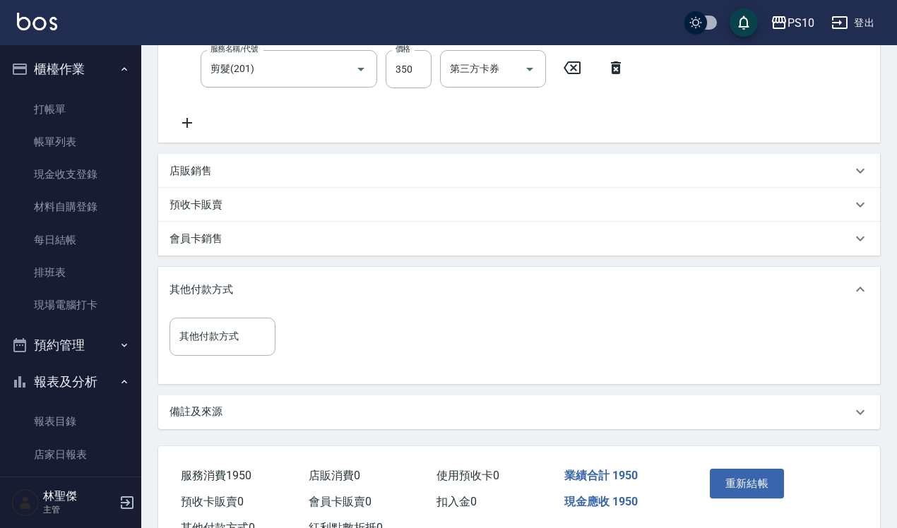
scroll to position [339, 0]
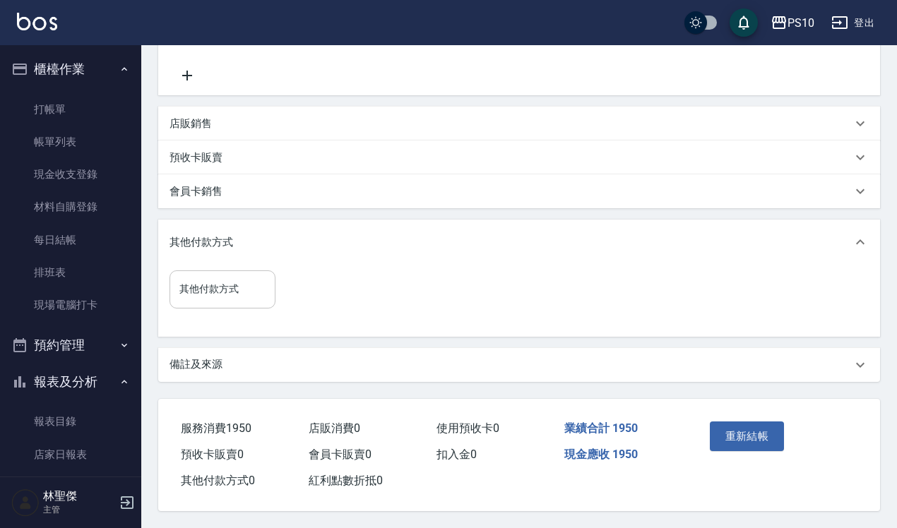
click at [202, 281] on input "其他付款方式" at bounding box center [222, 289] width 93 height 25
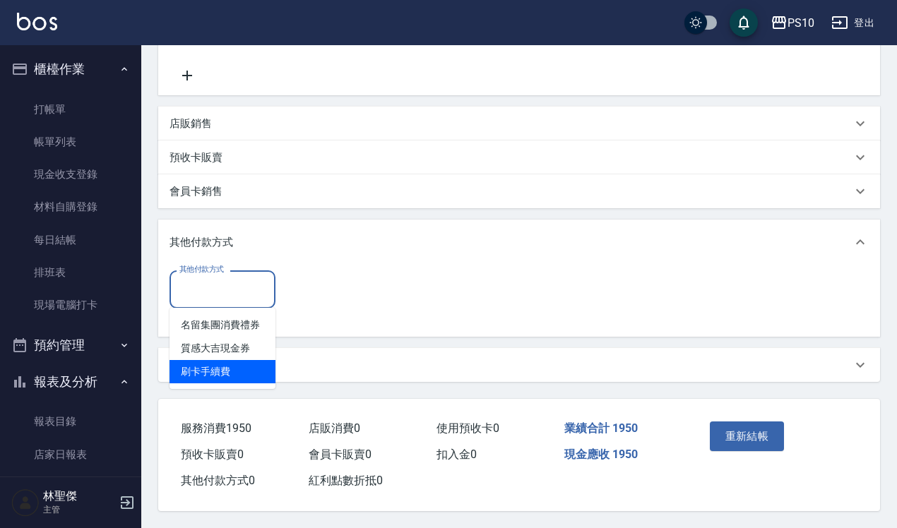
click at [230, 362] on span "刷卡手續費" at bounding box center [223, 371] width 106 height 23
type input "刷卡手續費"
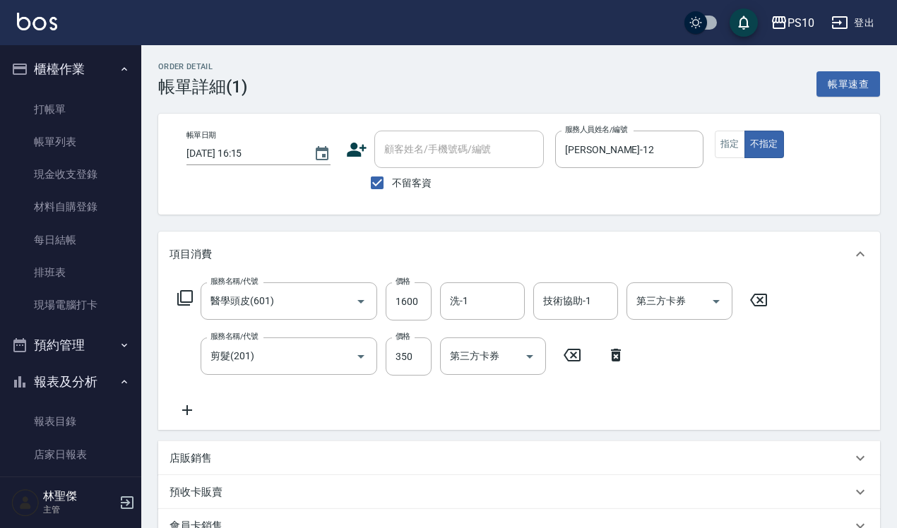
scroll to position [340, 0]
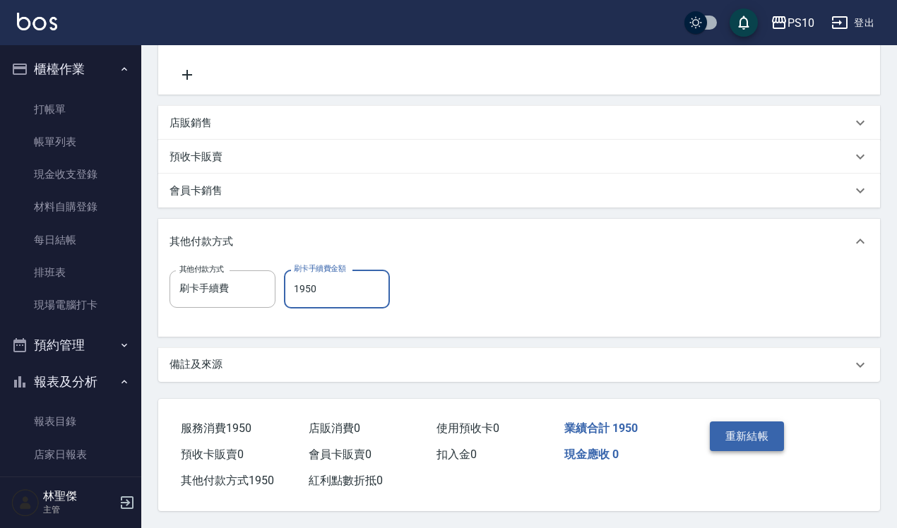
type input "1950"
click at [738, 422] on button "重新結帳" at bounding box center [747, 437] width 75 height 30
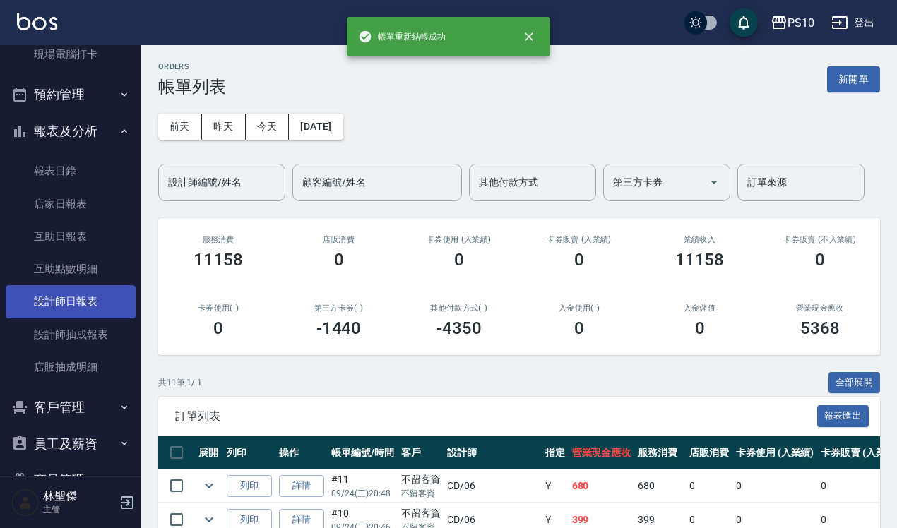
scroll to position [265, 0]
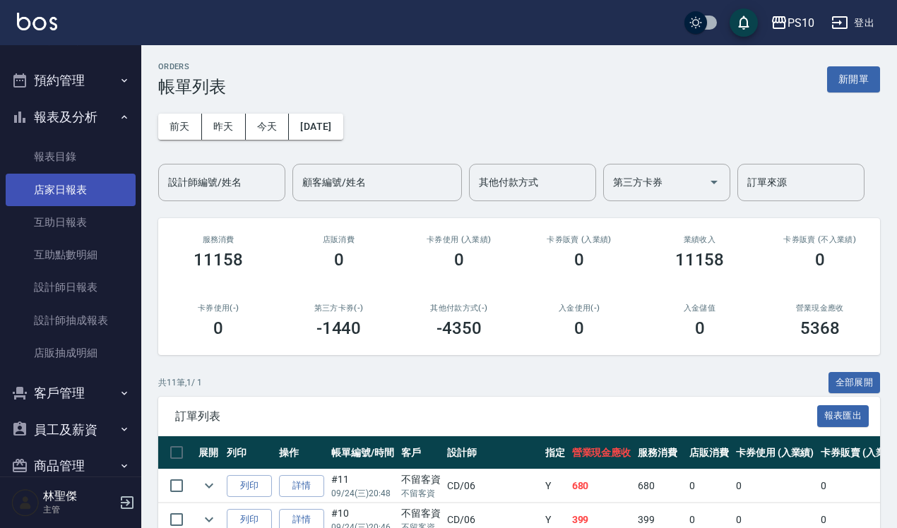
click at [85, 191] on link "店家日報表" at bounding box center [71, 190] width 130 height 32
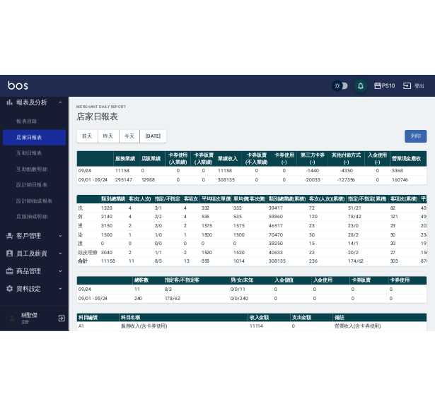
scroll to position [386, 0]
